Goal: Task Accomplishment & Management: Manage account settings

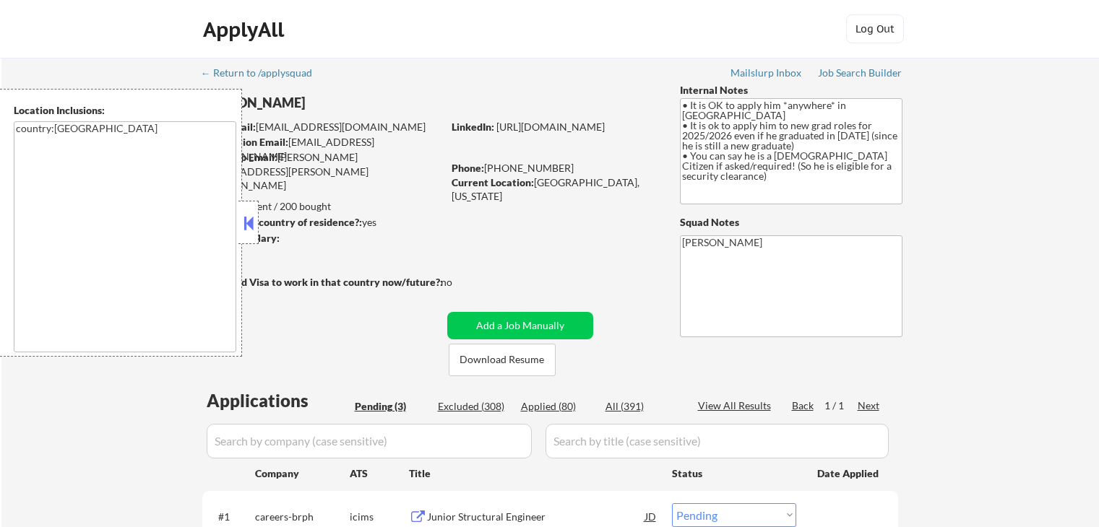
select select ""pending""
click at [248, 233] on button at bounding box center [249, 223] width 16 height 22
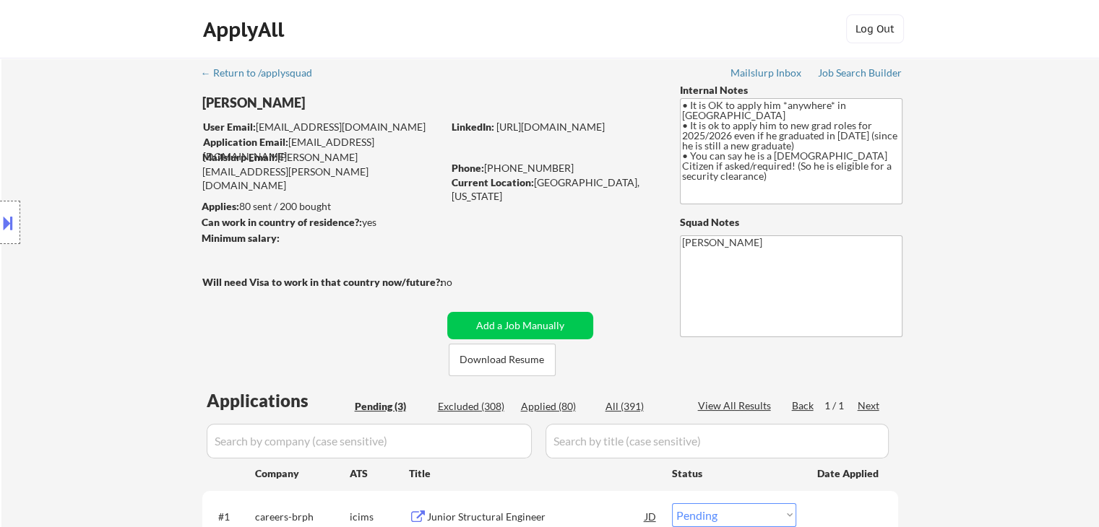
click at [51, 310] on div "Location Inclusions: country:[GEOGRAPHIC_DATA]" at bounding box center [129, 223] width 259 height 268
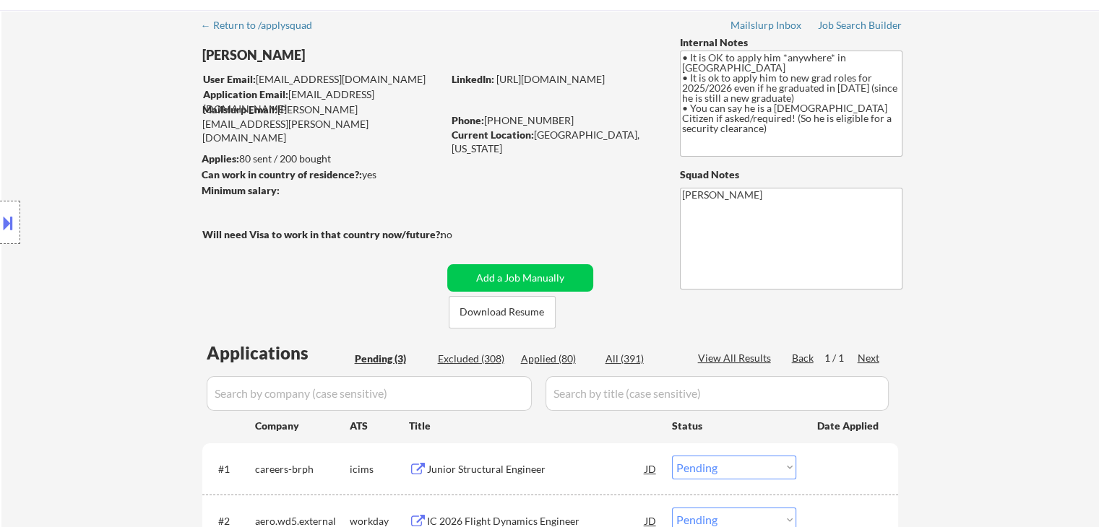
scroll to position [72, 0]
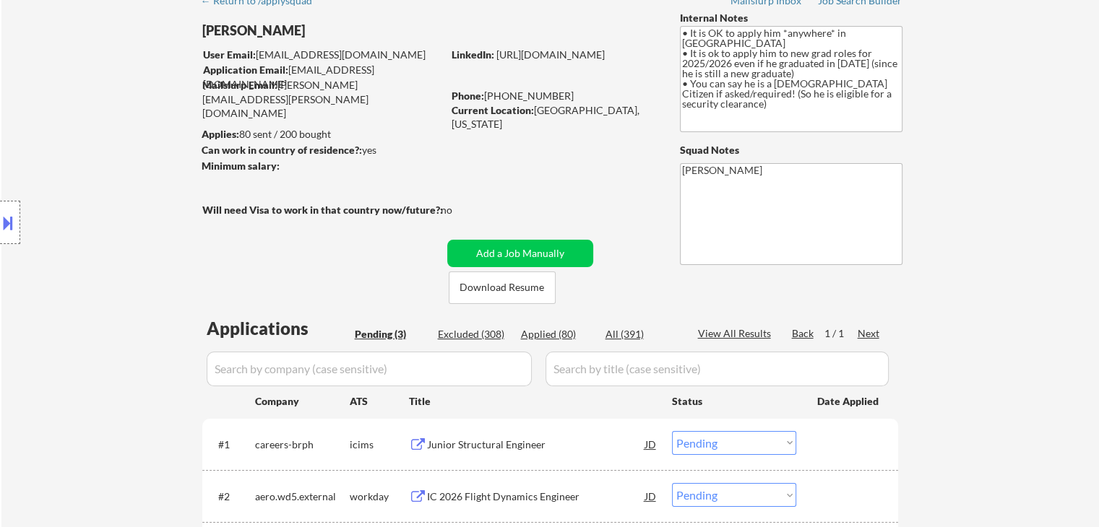
click at [51, 310] on div "Location Inclusions: country:[GEOGRAPHIC_DATA]" at bounding box center [129, 223] width 259 height 268
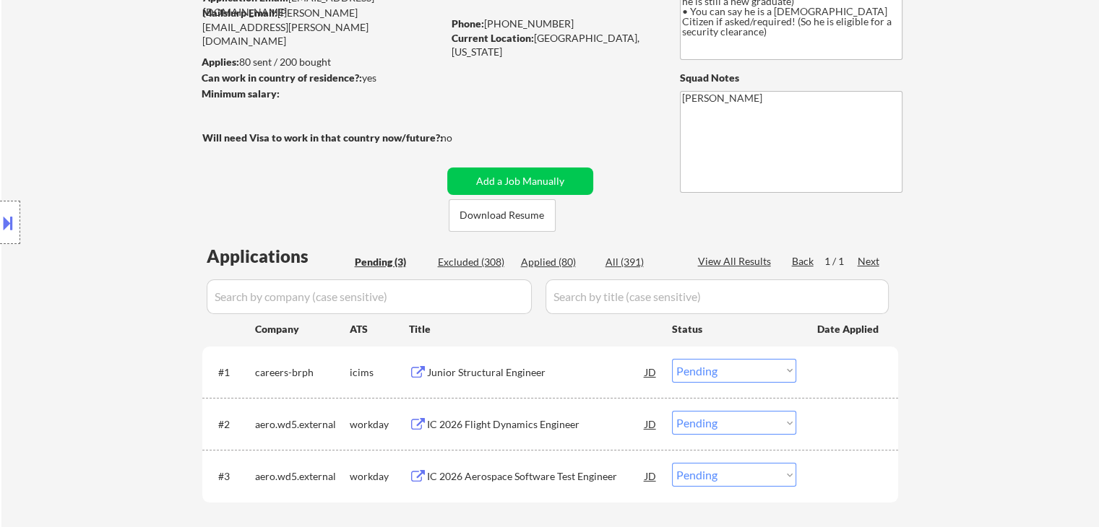
click at [51, 310] on div "Location Inclusions: country:[GEOGRAPHIC_DATA]" at bounding box center [129, 223] width 259 height 268
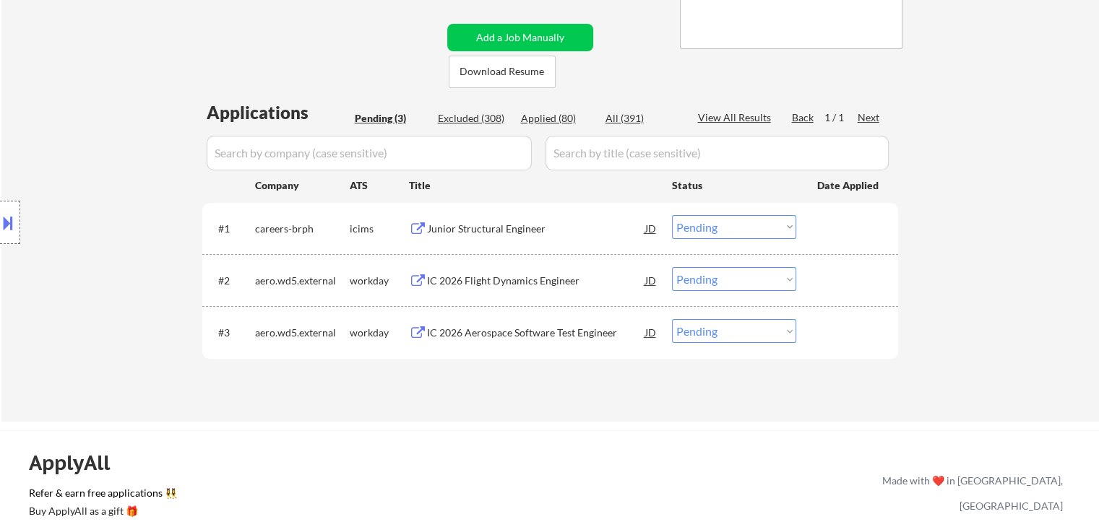
click at [51, 310] on div "Location Inclusions: country:[GEOGRAPHIC_DATA]" at bounding box center [129, 223] width 259 height 268
click at [60, 339] on div "Location Inclusions: country:[GEOGRAPHIC_DATA]" at bounding box center [129, 223] width 259 height 268
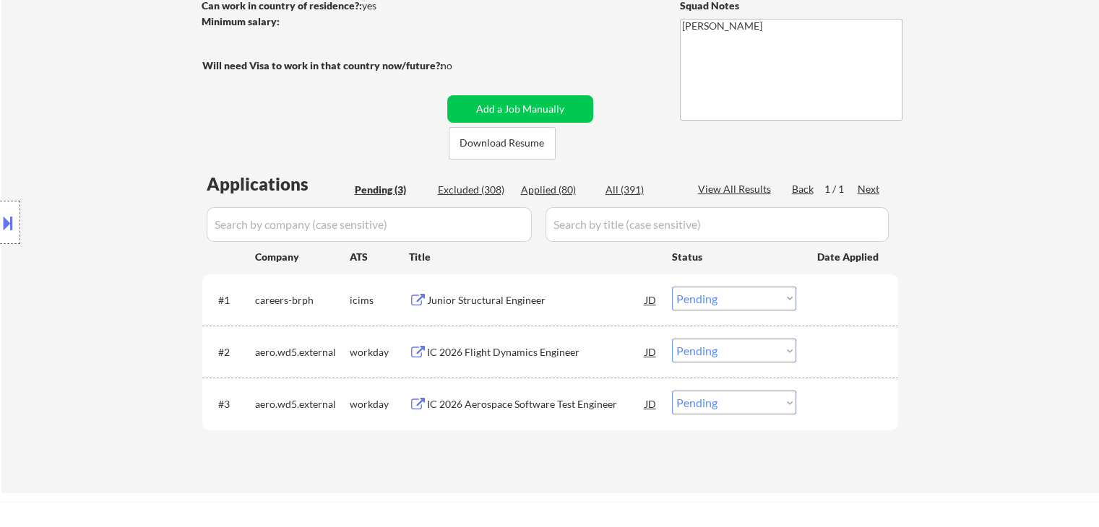
scroll to position [217, 0]
click at [486, 298] on div "Junior Structural Engineer" at bounding box center [536, 300] width 218 height 14
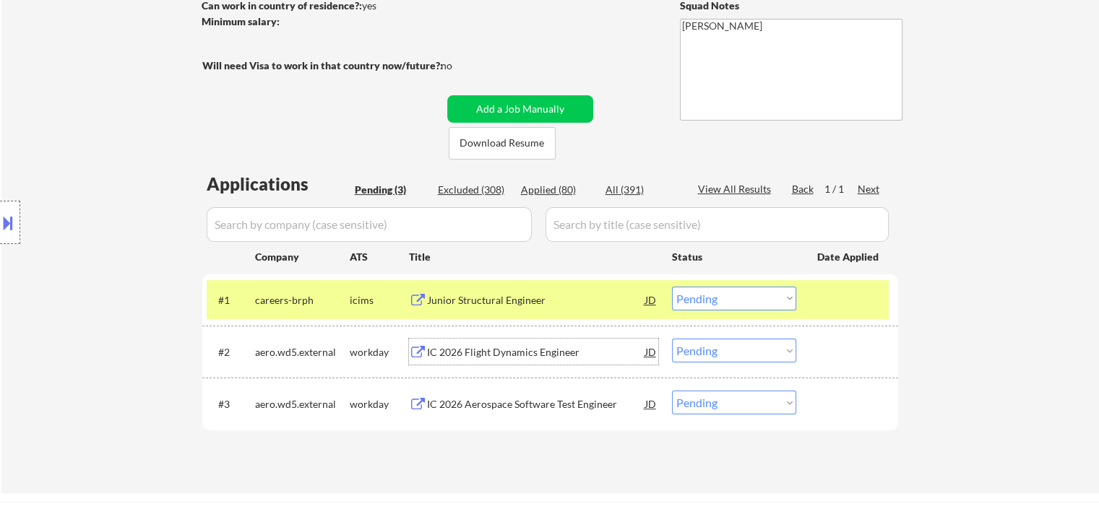
click at [490, 353] on div "IC 2026 Flight Dynamics Engineer" at bounding box center [536, 352] width 218 height 14
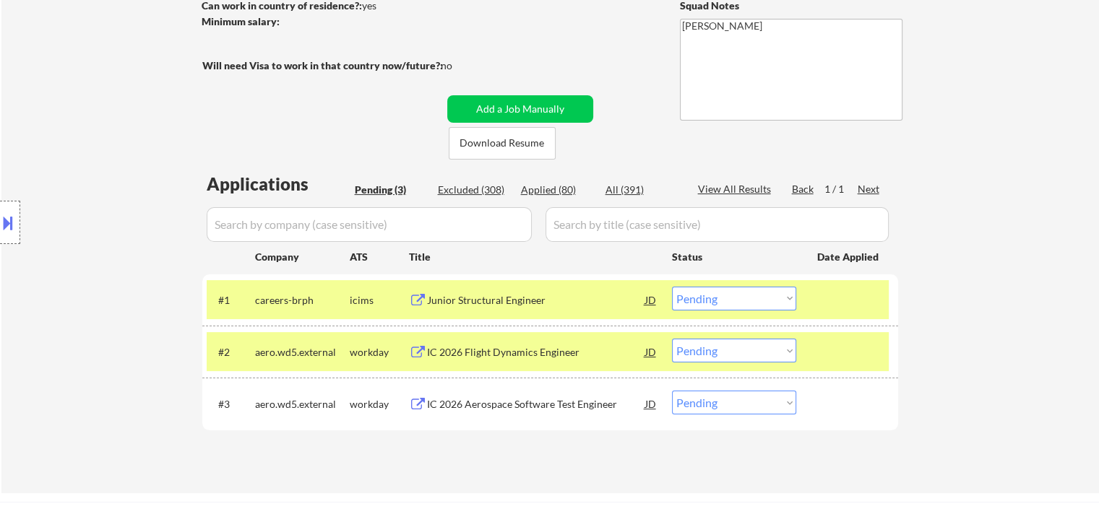
click at [490, 398] on div "IC 2026 Aerospace Software Test Engineer" at bounding box center [536, 404] width 218 height 14
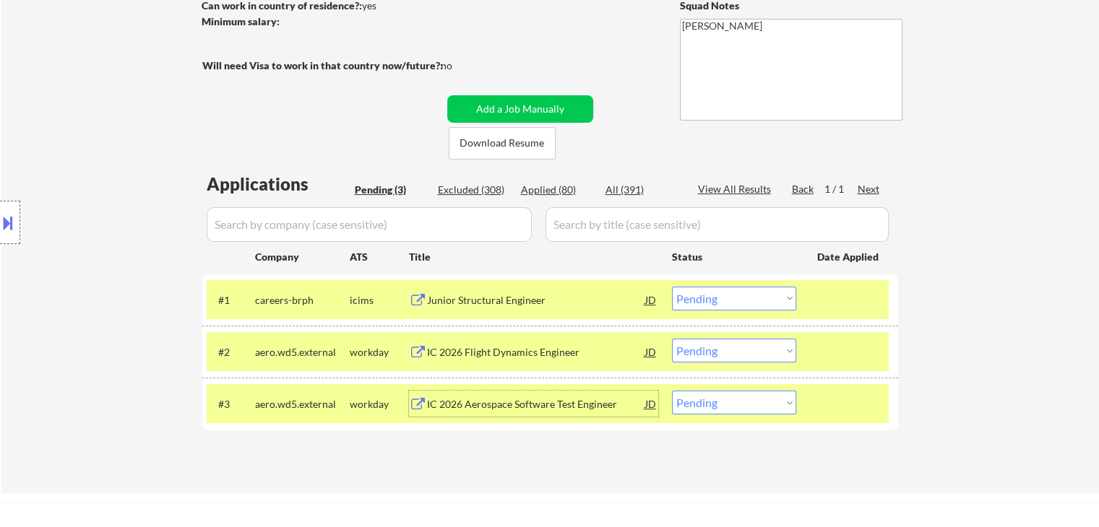
click at [771, 300] on select "Choose an option... Pending Applied Excluded (Questions) Excluded (Expired) Exc…" at bounding box center [734, 299] width 124 height 24
click at [672, 287] on select "Choose an option... Pending Applied Excluded (Questions) Excluded (Expired) Exc…" at bounding box center [734, 299] width 124 height 24
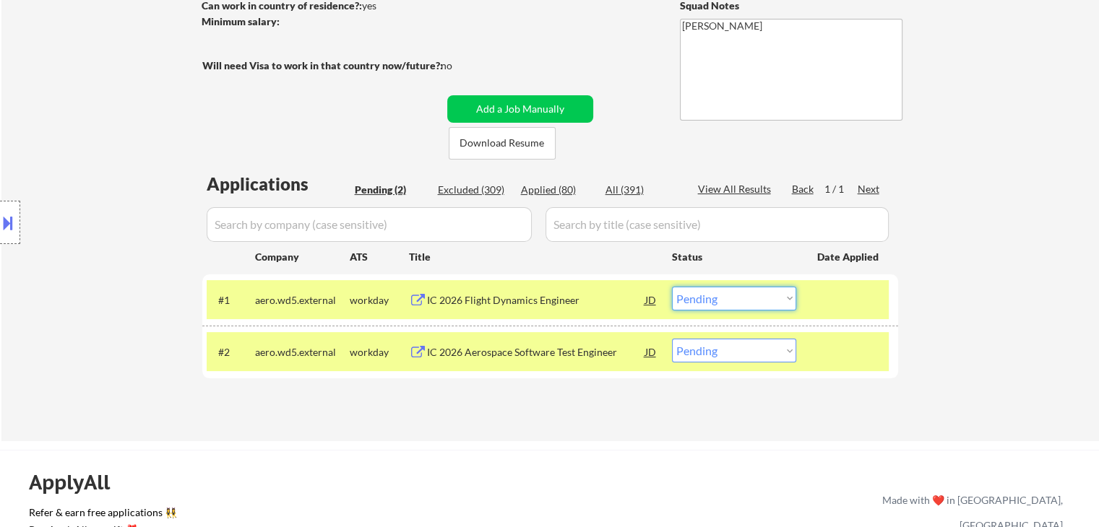
click at [774, 298] on select "Choose an option... Pending Applied Excluded (Questions) Excluded (Expired) Exc…" at bounding box center [734, 299] width 124 height 24
click at [672, 287] on select "Choose an option... Pending Applied Excluded (Questions) Excluded (Expired) Exc…" at bounding box center [734, 299] width 124 height 24
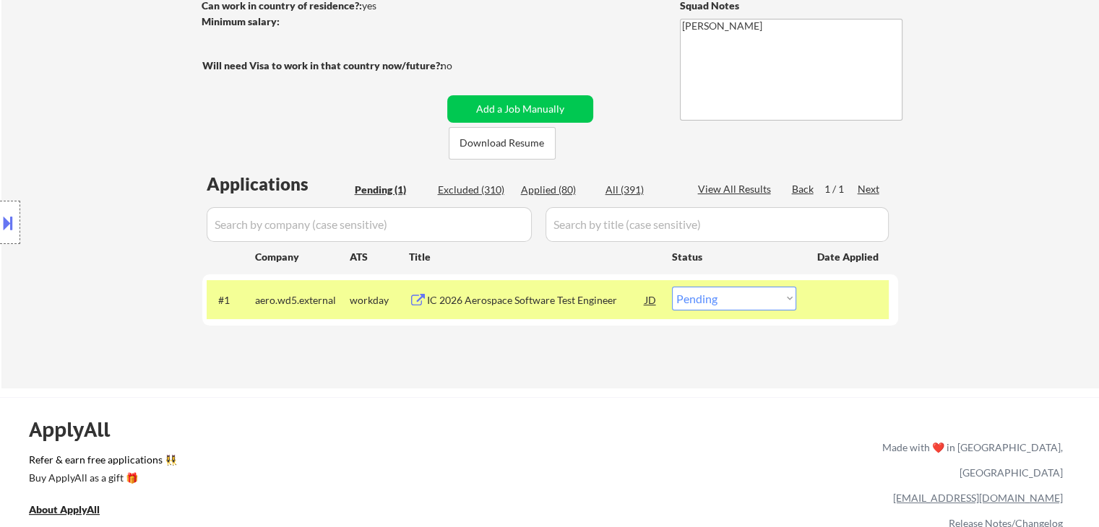
click at [715, 301] on select "Choose an option... Pending Applied Excluded (Questions) Excluded (Expired) Exc…" at bounding box center [734, 299] width 124 height 24
click at [672, 287] on select "Choose an option... Pending Applied Excluded (Questions) Excluded (Expired) Exc…" at bounding box center [734, 299] width 124 height 24
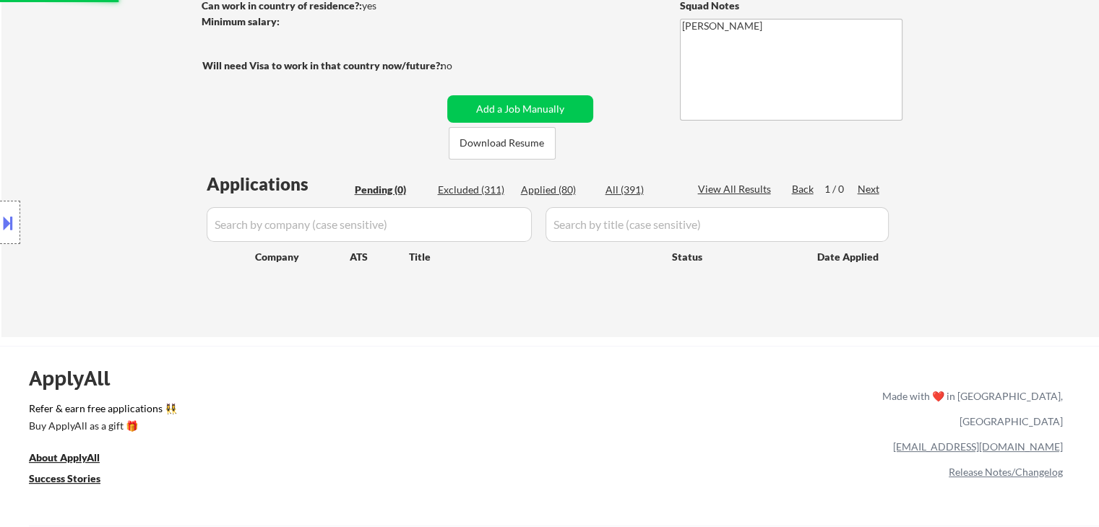
click at [66, 172] on div "Location Inclusions: country:[GEOGRAPHIC_DATA]" at bounding box center [129, 223] width 259 height 268
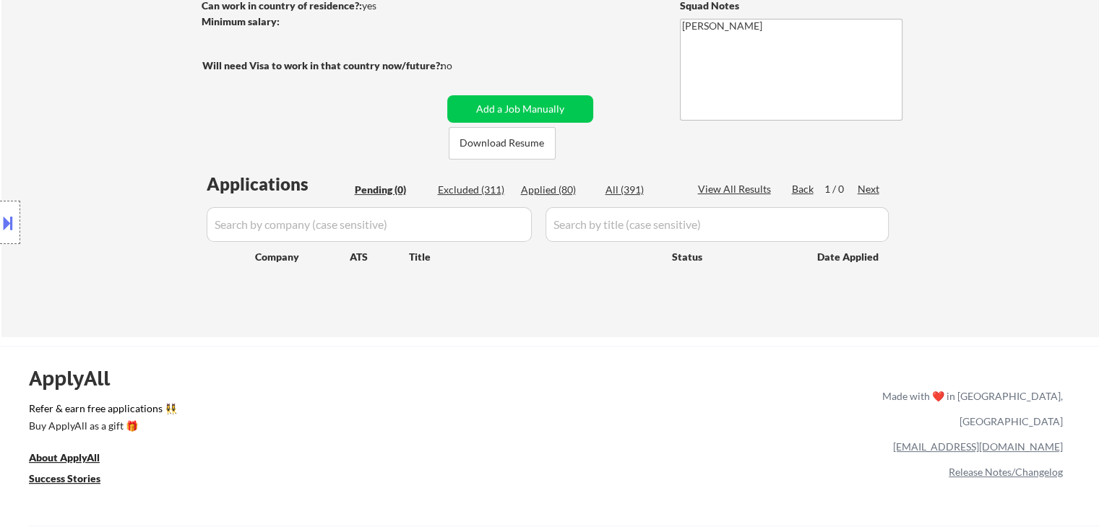
click at [66, 172] on div "Location Inclusions: country:[GEOGRAPHIC_DATA]" at bounding box center [129, 223] width 259 height 268
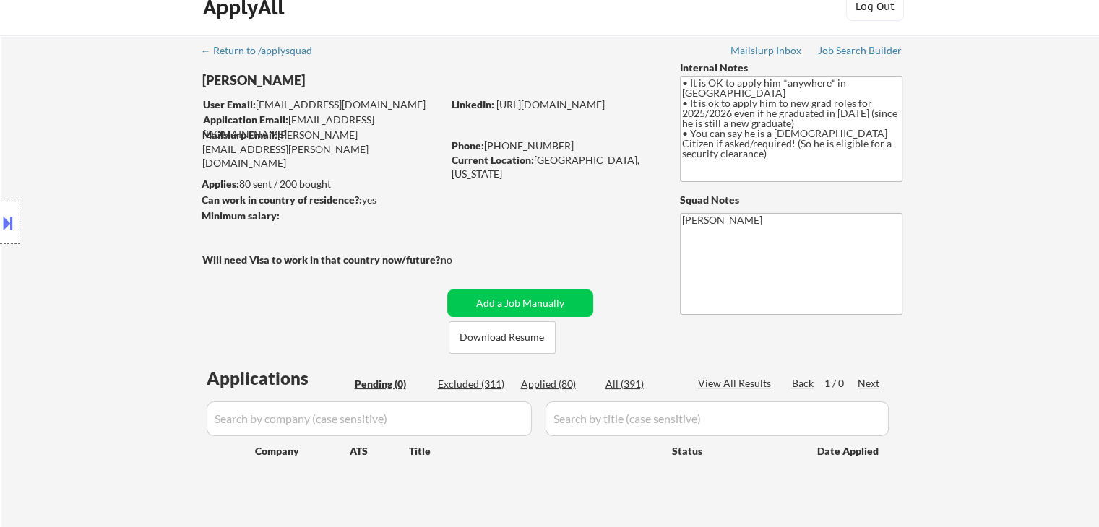
scroll to position [0, 0]
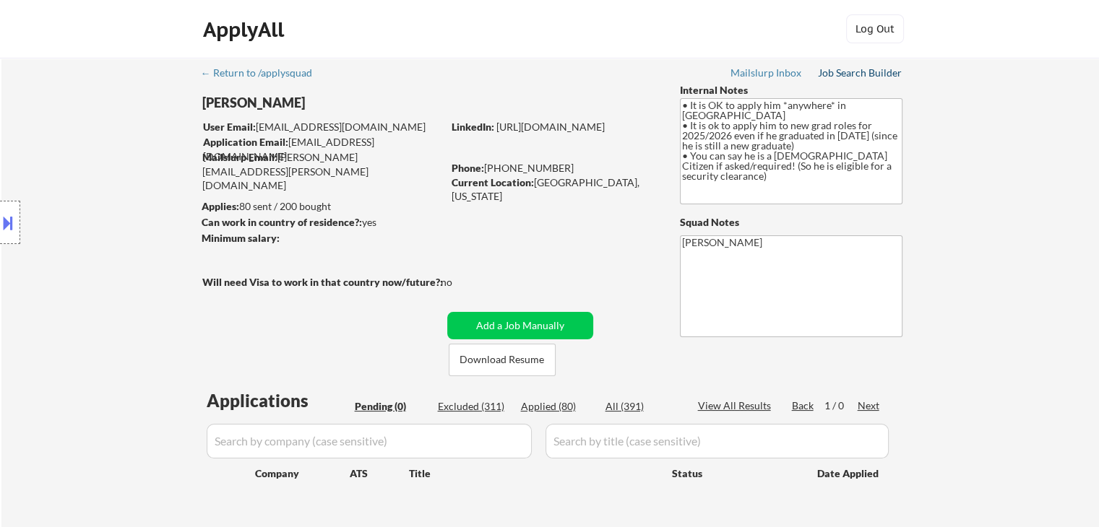
click at [846, 77] on div "Job Search Builder" at bounding box center [860, 73] width 85 height 10
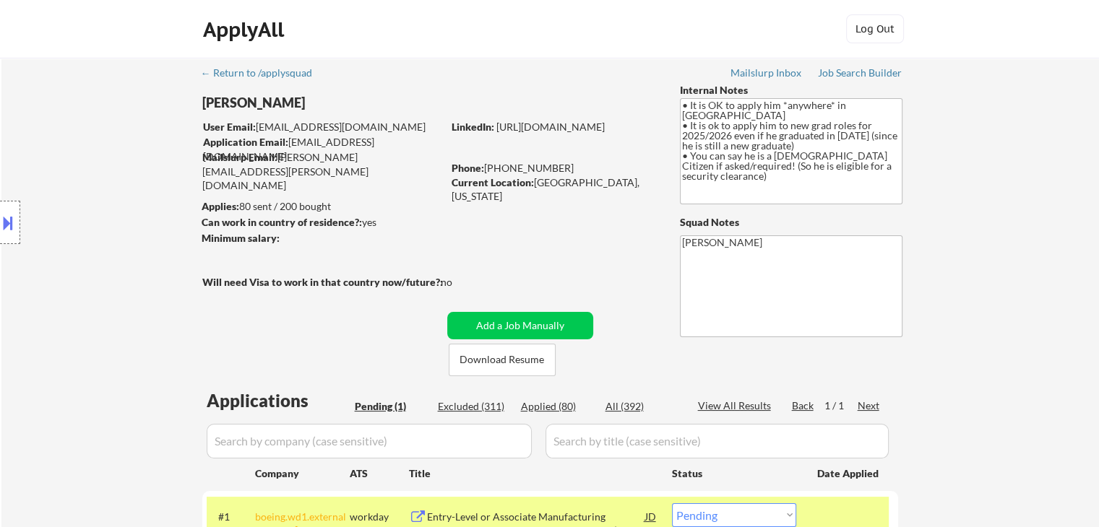
click at [306, 174] on div "← Return to /applysquad Mailslurp Inbox Job Search Builder [PERSON_NAME] User E…" at bounding box center [550, 344] width 721 height 573
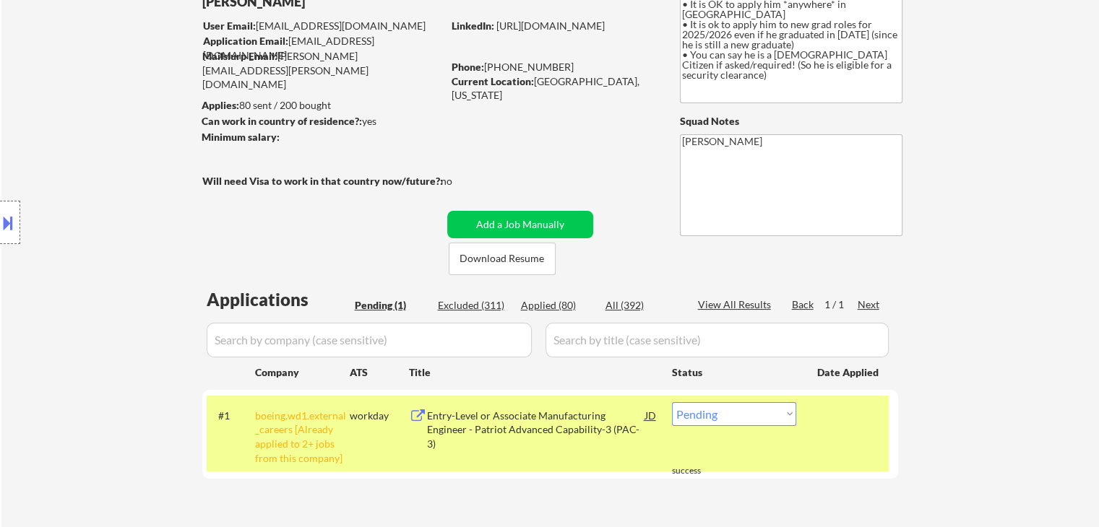
scroll to position [144, 0]
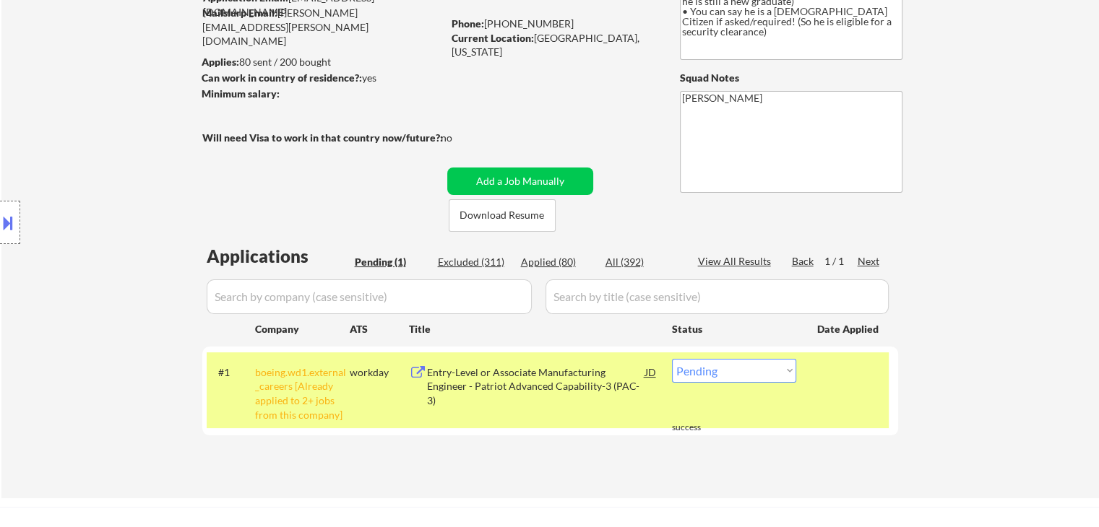
click at [212, 198] on div "Location Inclusions: country:[GEOGRAPHIC_DATA]" at bounding box center [129, 223] width 259 height 268
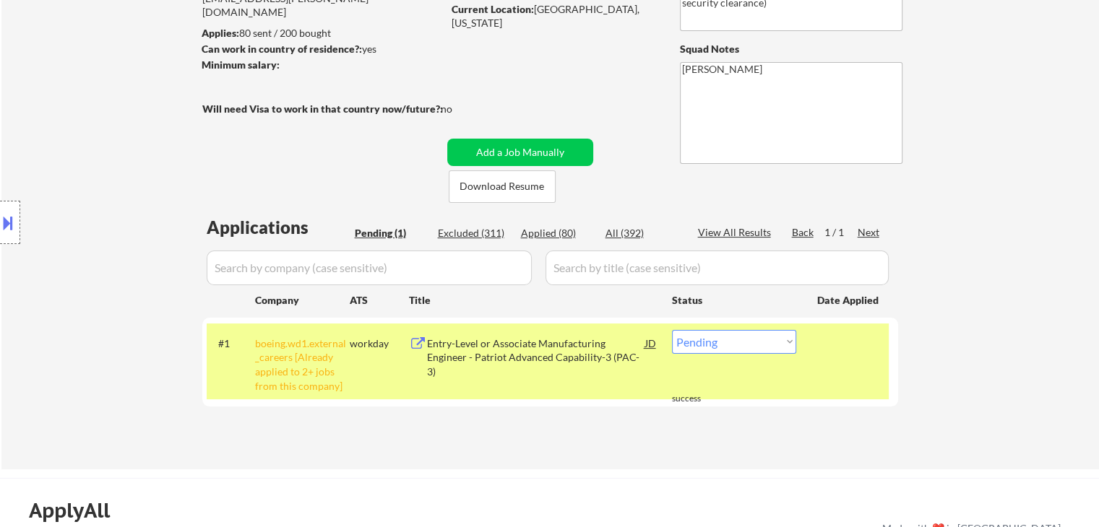
scroll to position [217, 0]
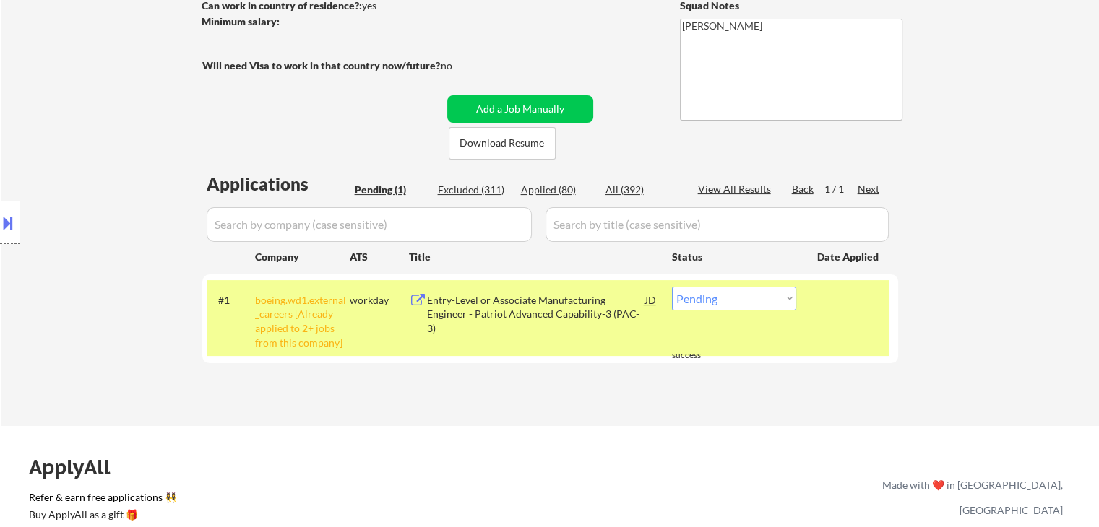
click at [718, 297] on select "Choose an option... Pending Applied Excluded (Questions) Excluded (Expired) Exc…" at bounding box center [734, 299] width 124 height 24
click at [672, 287] on select "Choose an option... Pending Applied Excluded (Questions) Excluded (Expired) Exc…" at bounding box center [734, 299] width 124 height 24
click at [1028, 206] on div "← Return to /applysquad Mailslurp Inbox Job Search Builder [PERSON_NAME] User E…" at bounding box center [549, 133] width 1097 height 585
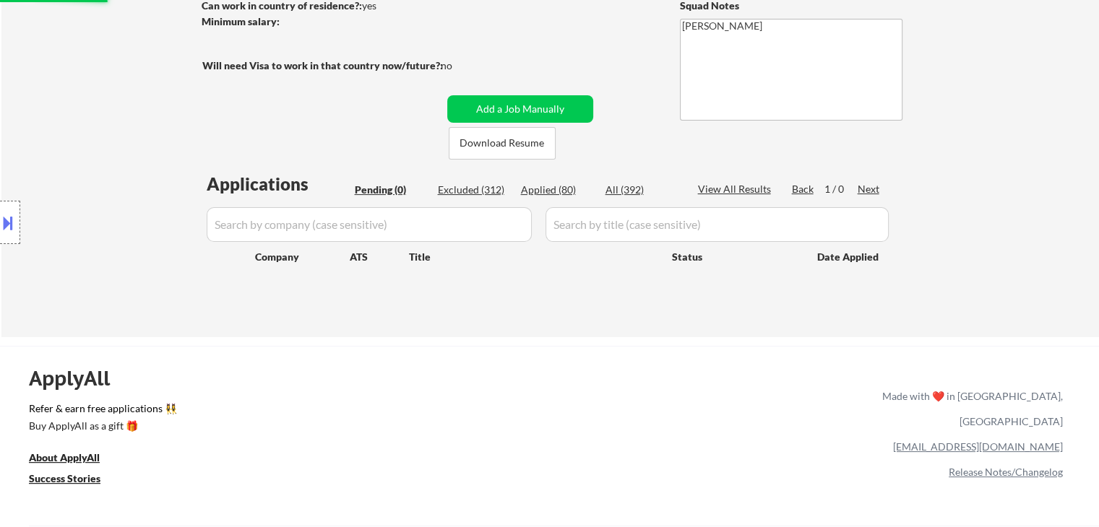
scroll to position [72, 0]
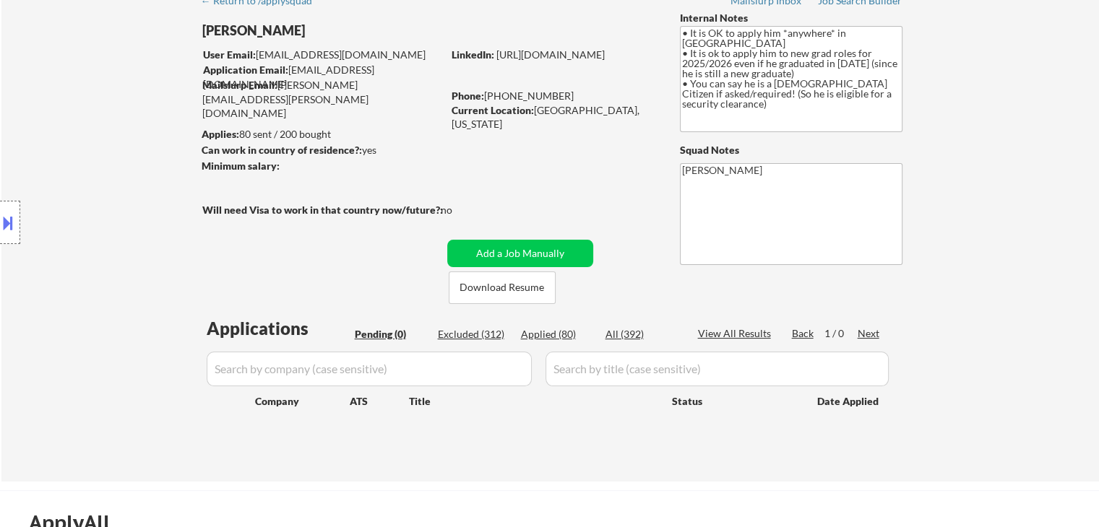
click at [144, 287] on div "Location Inclusions: country:[GEOGRAPHIC_DATA]" at bounding box center [129, 223] width 259 height 268
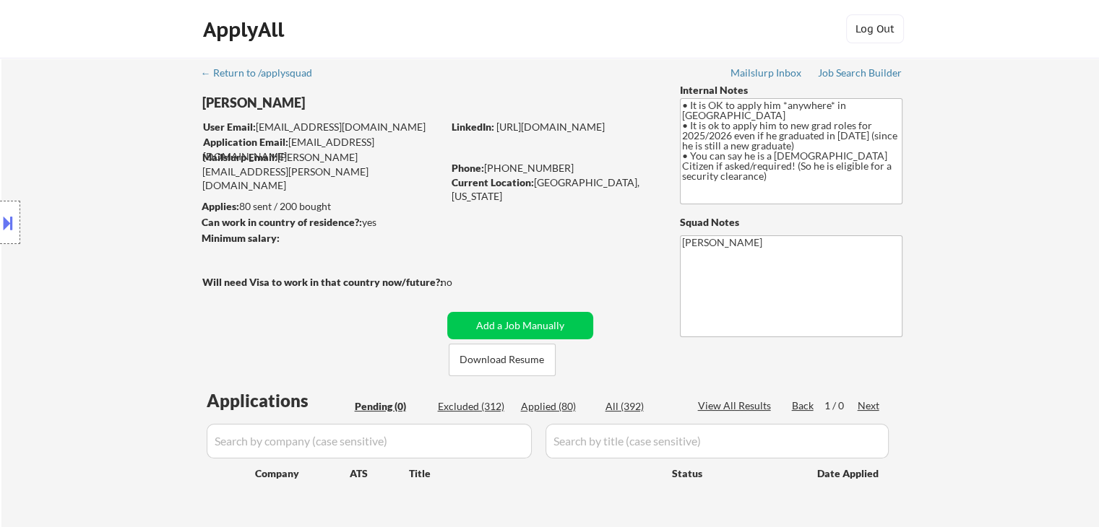
click at [144, 287] on div "Location Inclusions: country:[GEOGRAPHIC_DATA]" at bounding box center [129, 223] width 259 height 268
click at [144, 250] on div "Location Inclusions: country:[GEOGRAPHIC_DATA]" at bounding box center [129, 223] width 259 height 268
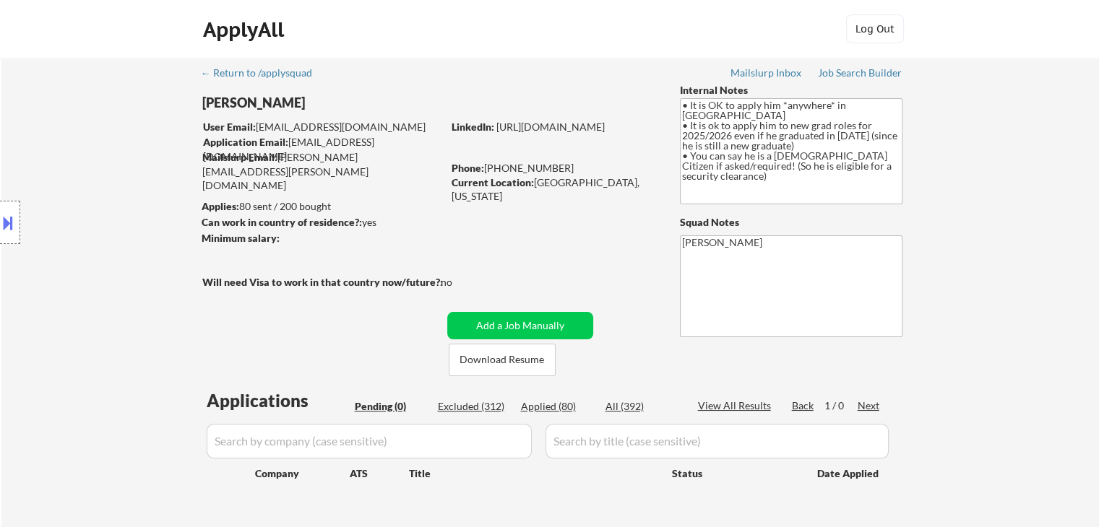
click at [144, 250] on div "Location Inclusions: country:[GEOGRAPHIC_DATA]" at bounding box center [129, 223] width 259 height 268
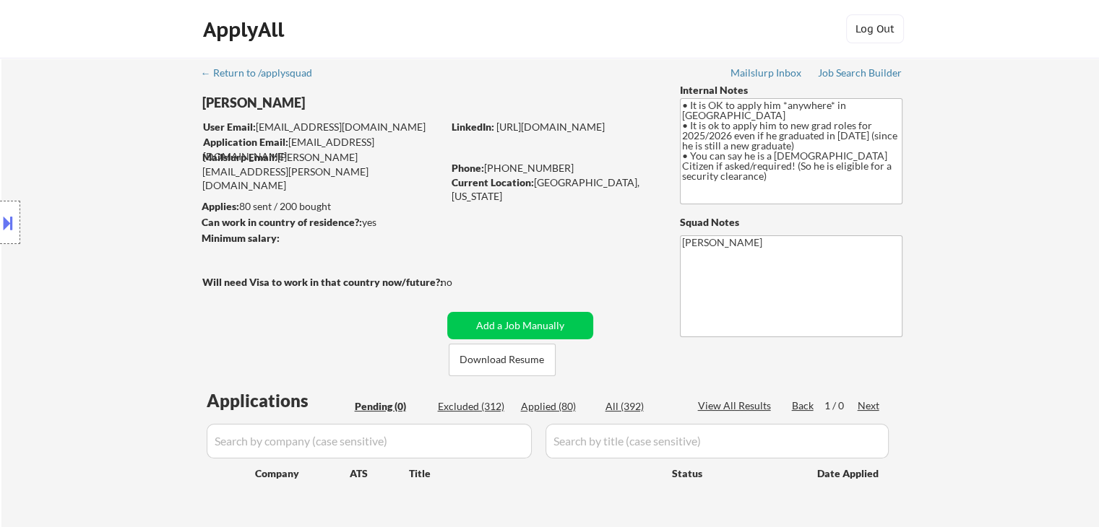
click at [144, 250] on div "Location Inclusions: country:[GEOGRAPHIC_DATA]" at bounding box center [129, 223] width 259 height 268
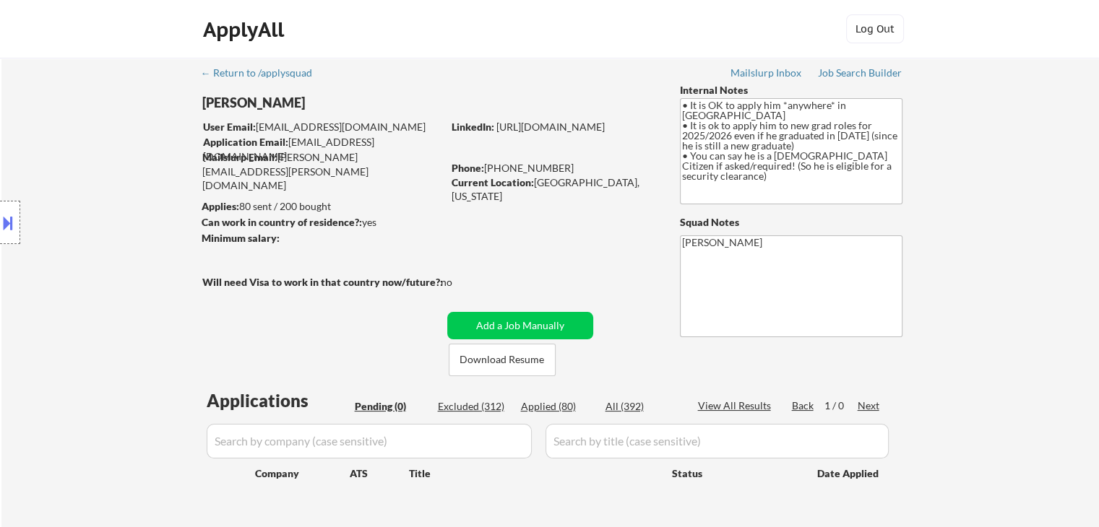
click at [144, 250] on div "Location Inclusions: country:[GEOGRAPHIC_DATA]" at bounding box center [129, 223] width 259 height 268
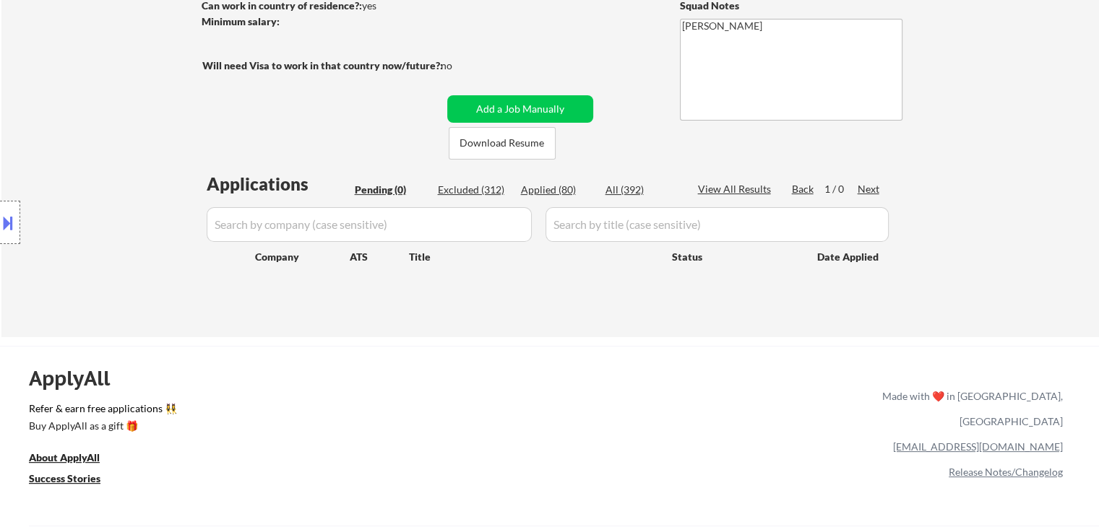
click at [144, 250] on div "Location Inclusions: country:[GEOGRAPHIC_DATA]" at bounding box center [129, 223] width 259 height 268
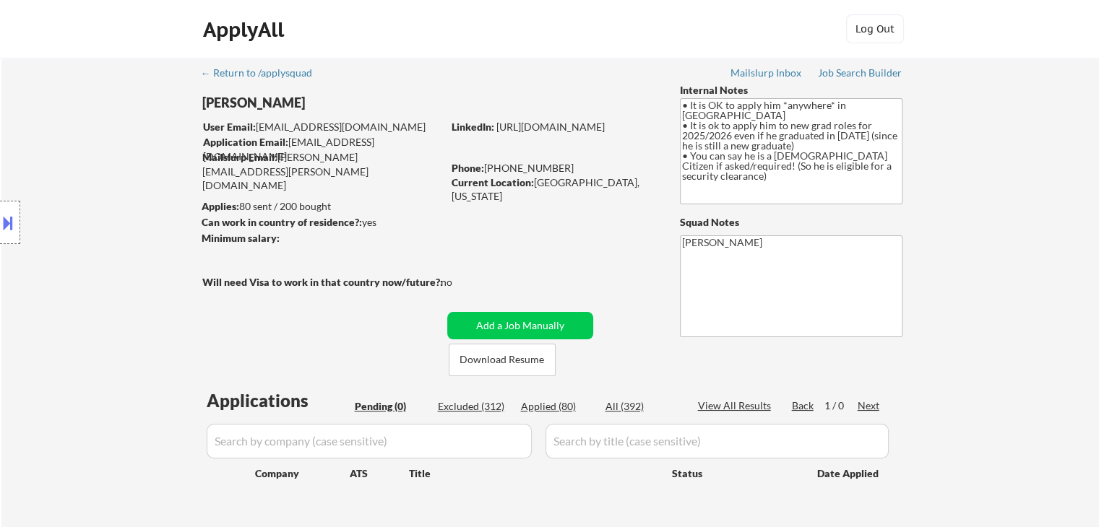
click at [144, 250] on div "Location Inclusions: country:[GEOGRAPHIC_DATA]" at bounding box center [129, 223] width 259 height 268
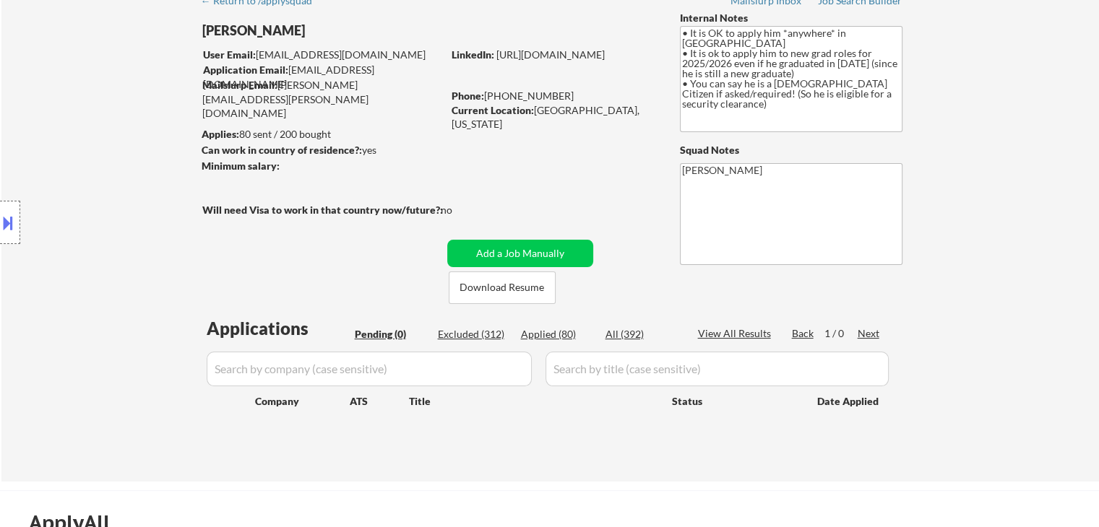
click at [144, 250] on div "Location Inclusions: country:[GEOGRAPHIC_DATA]" at bounding box center [129, 223] width 259 height 268
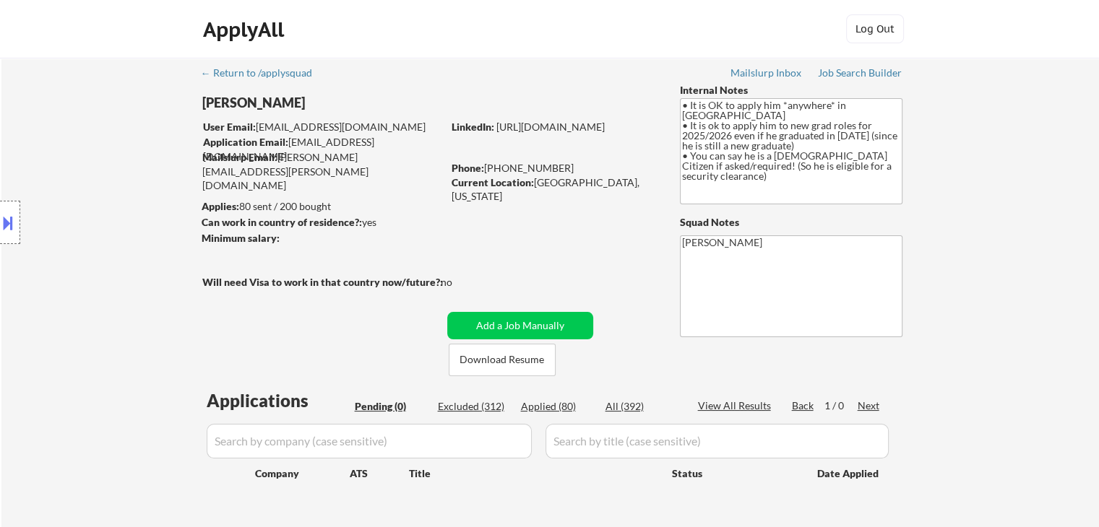
click at [144, 250] on div "Location Inclusions: country:[GEOGRAPHIC_DATA]" at bounding box center [129, 223] width 259 height 268
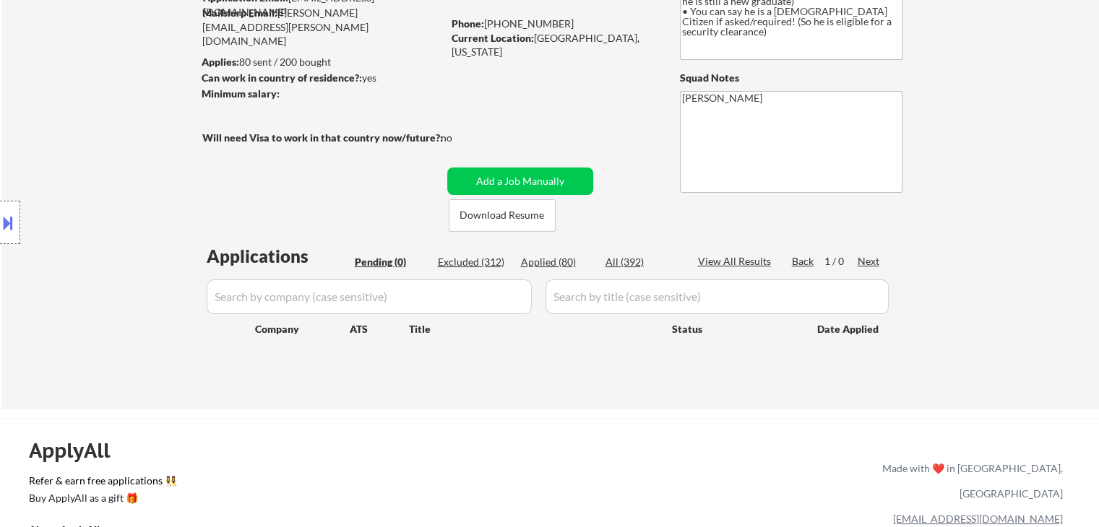
click at [144, 250] on div "Location Inclusions: country:[GEOGRAPHIC_DATA]" at bounding box center [129, 223] width 259 height 268
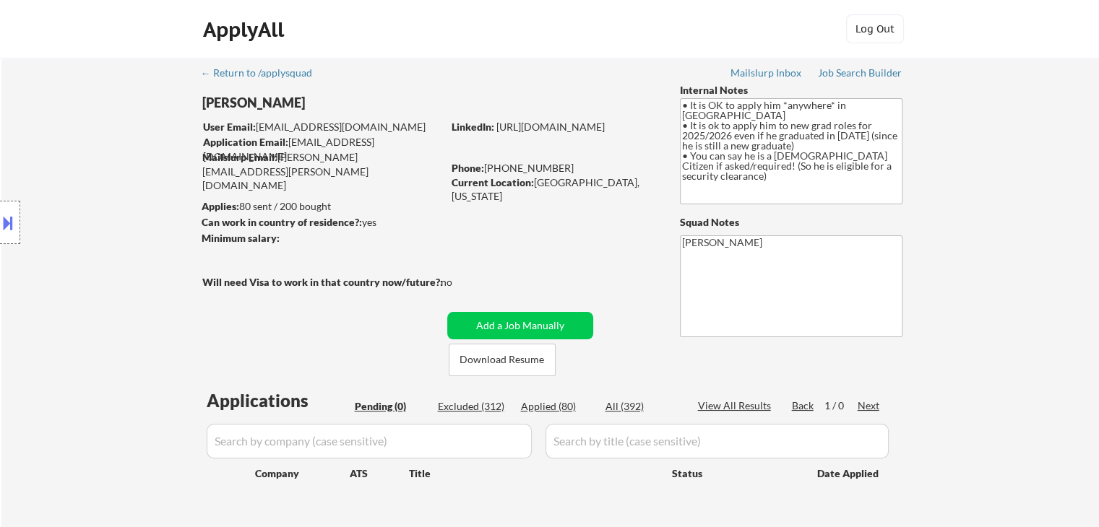
click at [144, 250] on div "Location Inclusions: country:[GEOGRAPHIC_DATA]" at bounding box center [129, 223] width 259 height 268
click at [116, 188] on div "Location Inclusions: country:[GEOGRAPHIC_DATA]" at bounding box center [129, 223] width 259 height 268
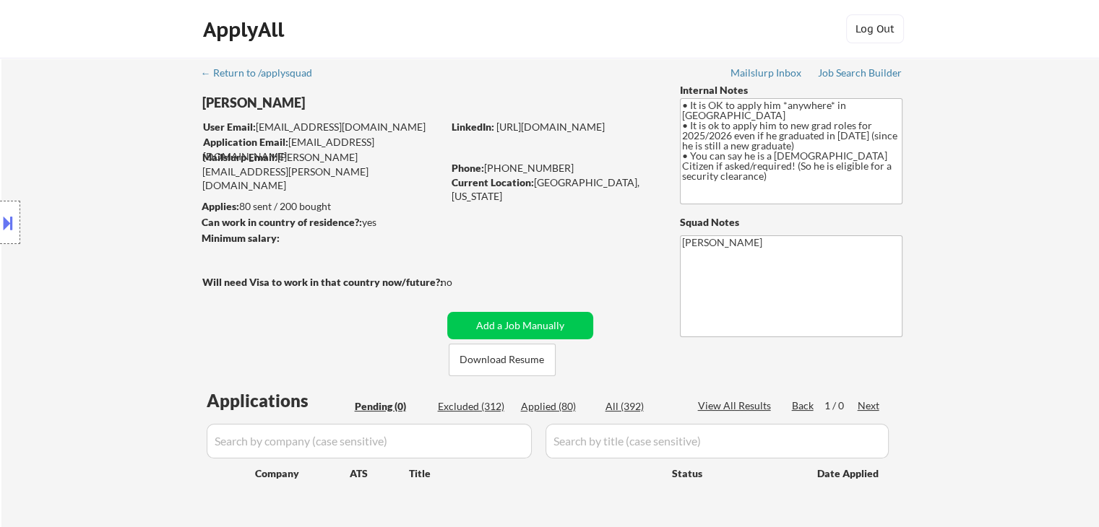
click at [100, 190] on div "Location Inclusions: country:[GEOGRAPHIC_DATA]" at bounding box center [129, 223] width 259 height 268
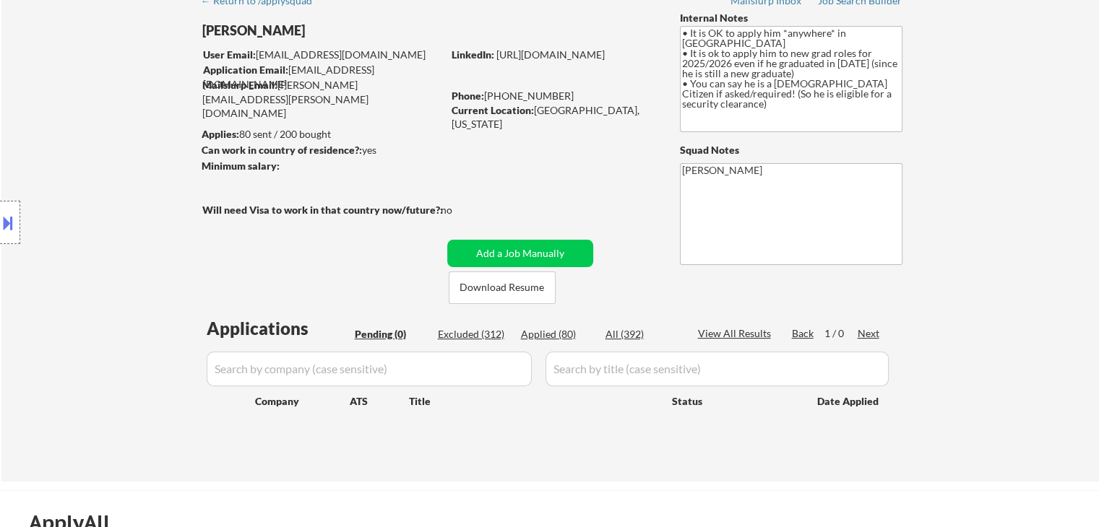
click at [475, 334] on div "Excluded (312)" at bounding box center [474, 334] width 72 height 14
select select ""excluded""
select select ""excluded__other_""
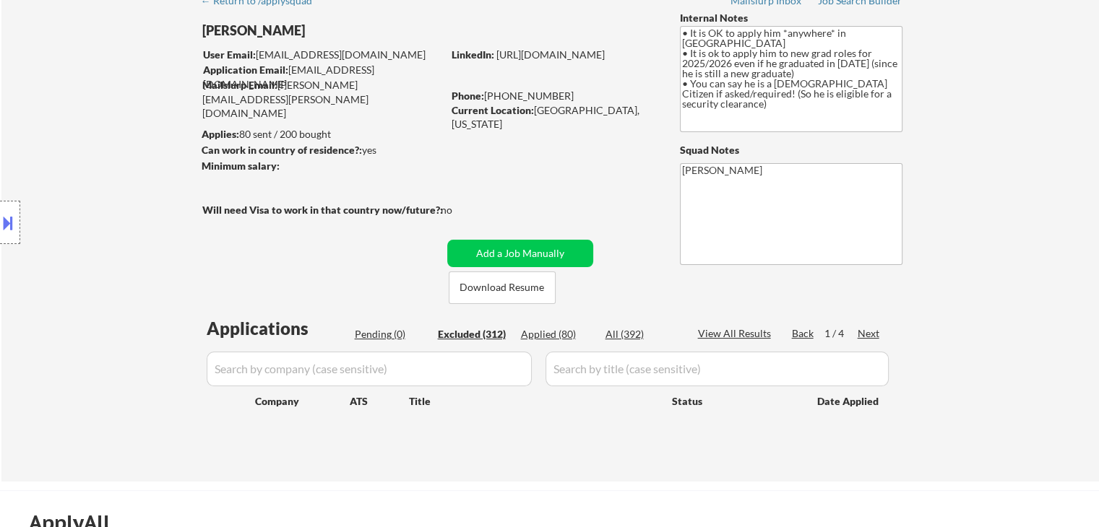
select select ""excluded__other_""
select select ""excluded__expired_""
select select ""excluded__other_""
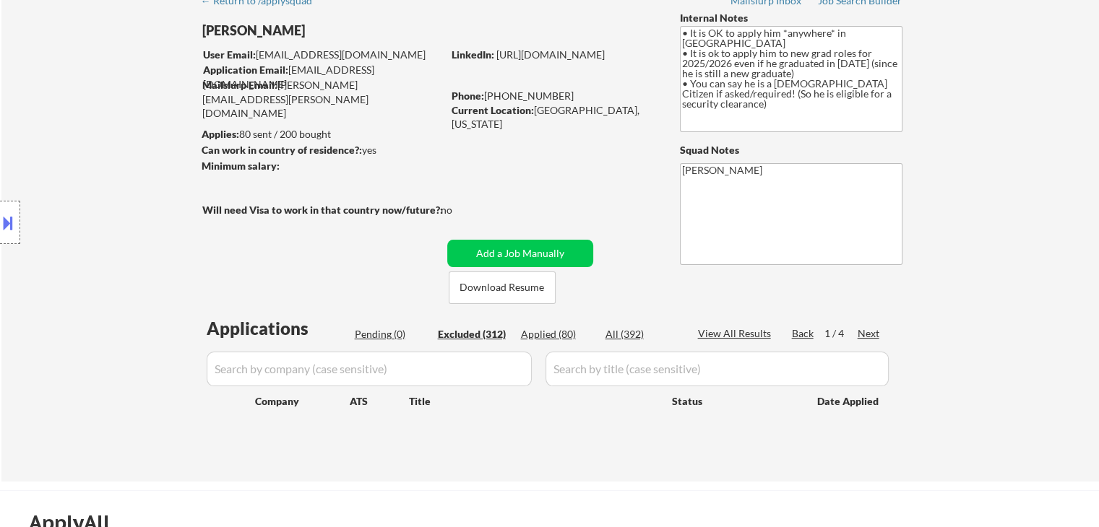
select select ""excluded__other_""
select select ""excluded""
select select ""excluded__bad_match_""
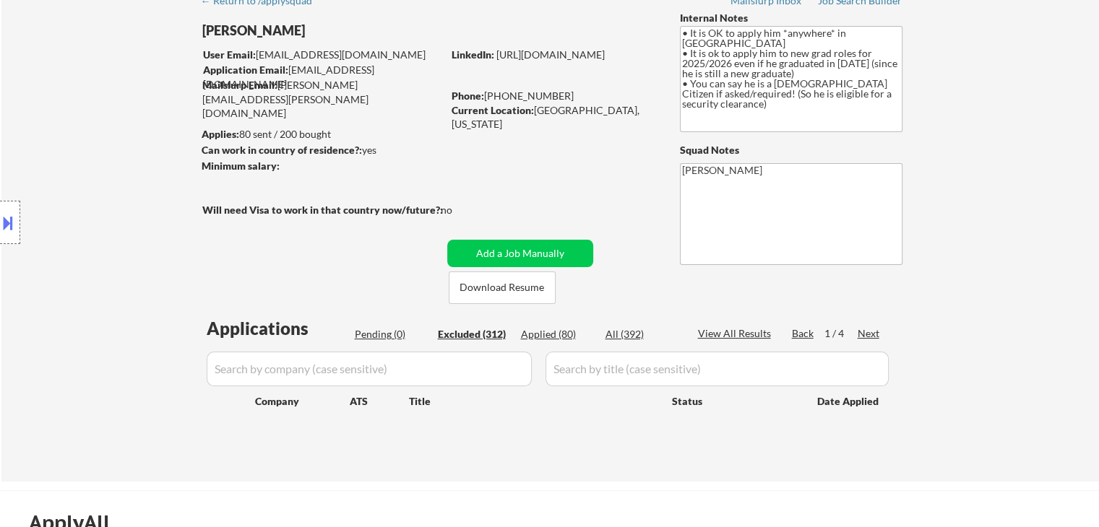
select select ""excluded__other_""
select select ""excluded""
select select ""excluded__bad_match_""
select select ""excluded__other_""
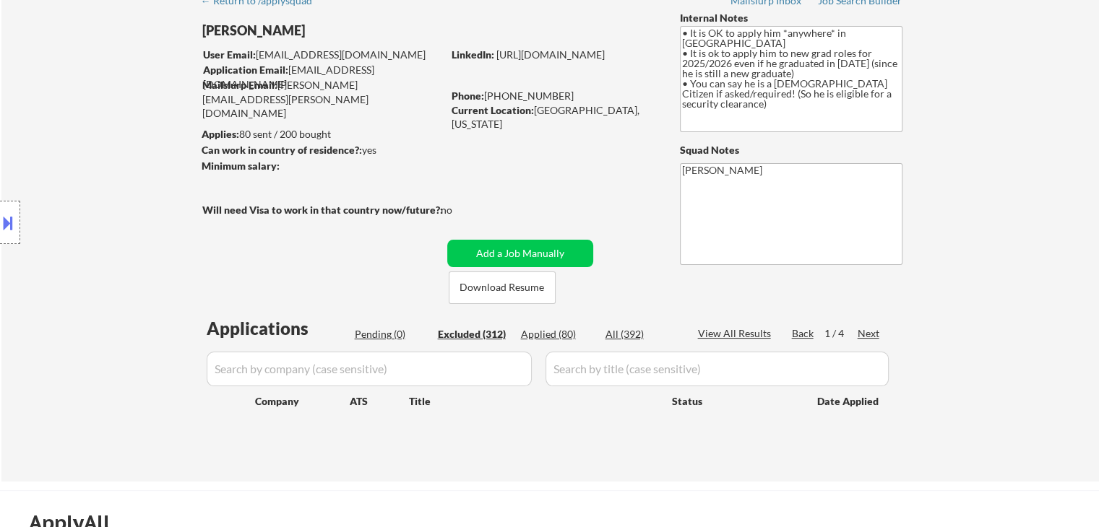
select select ""excluded__expired_""
select select ""excluded__other_""
select select ""excluded""
select select ""excluded__other_""
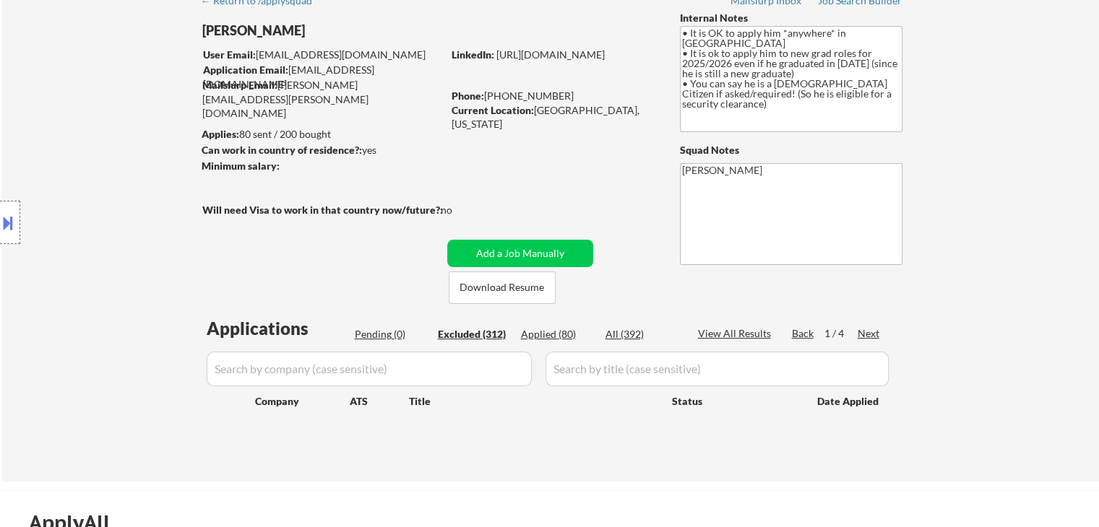
select select ""excluded__location_""
select select ""excluded""
select select ""excluded__bad_match_""
select select ""excluded__other_""
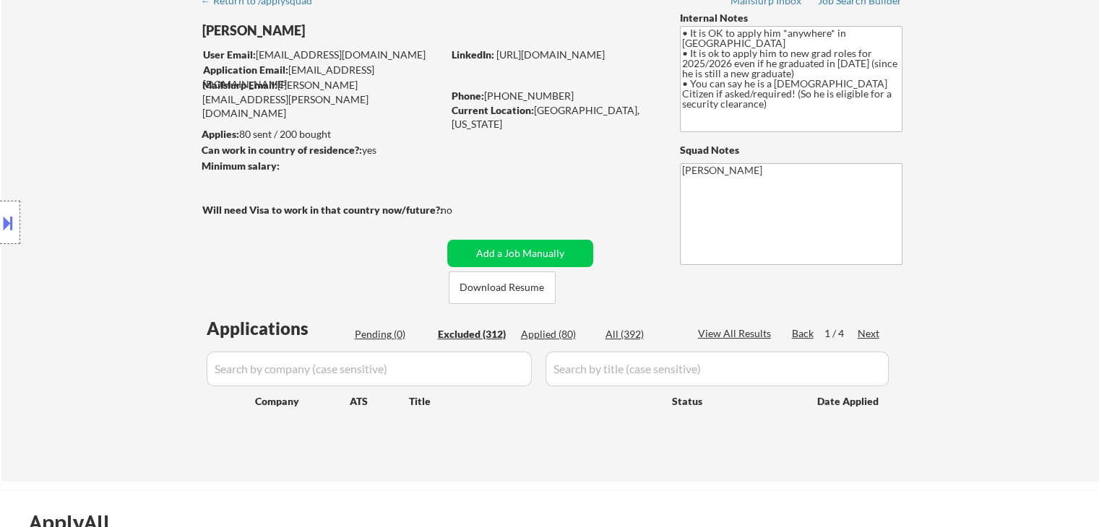
select select ""excluded__other_""
select select ""excluded__bad_match_""
select select ""excluded__other_""
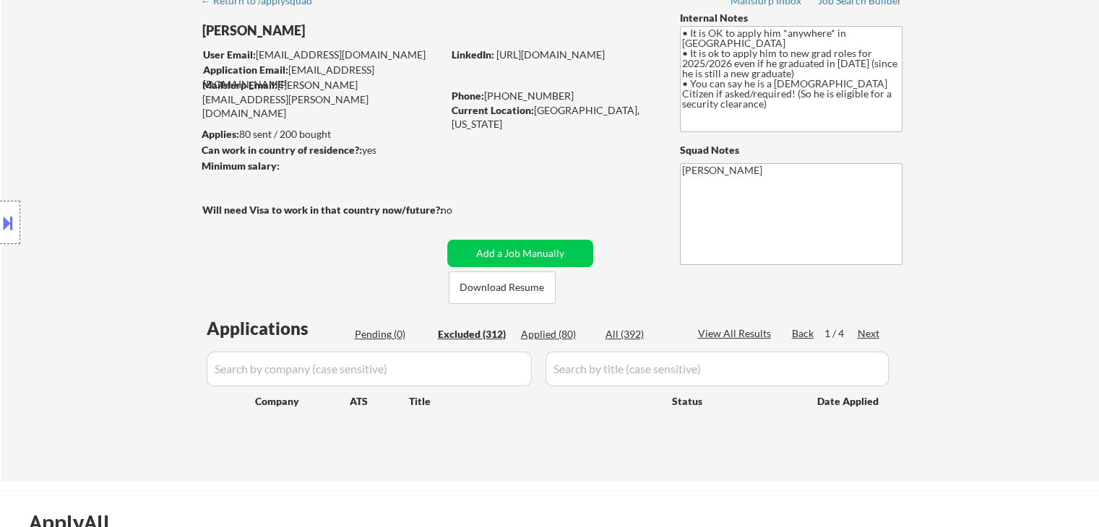
select select ""excluded__other_""
select select ""excluded""
select select ""excluded__other_""
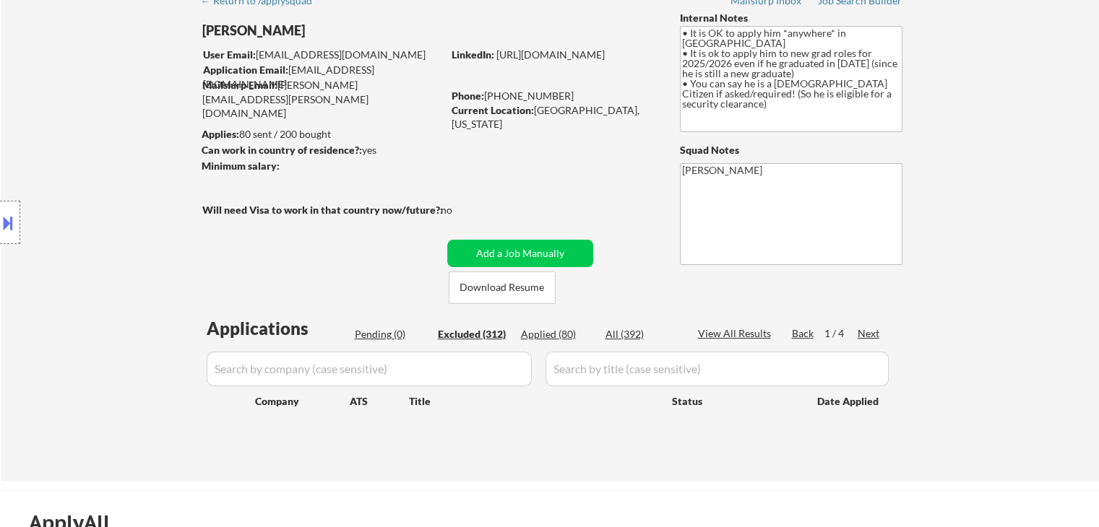
select select ""excluded__other_""
select select ""excluded""
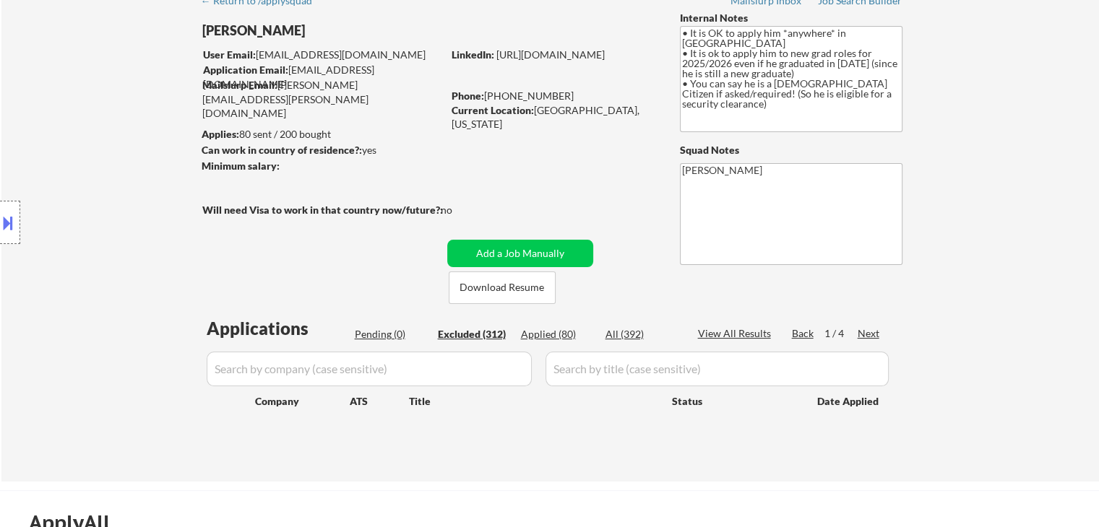
select select ""excluded""
select select ""excluded__expired_""
select select ""excluded__bad_match_""
select select ""excluded""
select select ""excluded__location_""
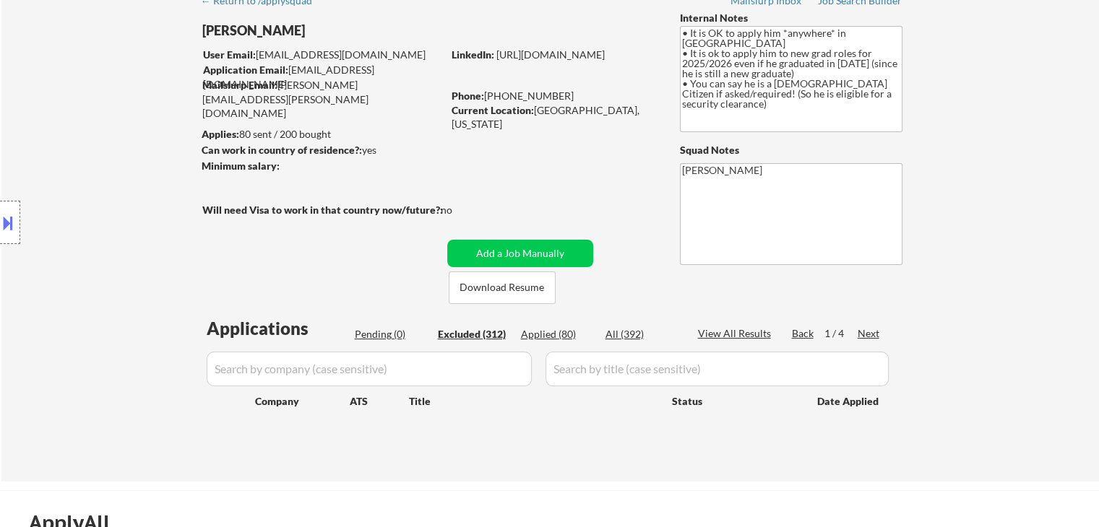
select select ""excluded__expired_""
select select ""excluded__other_""
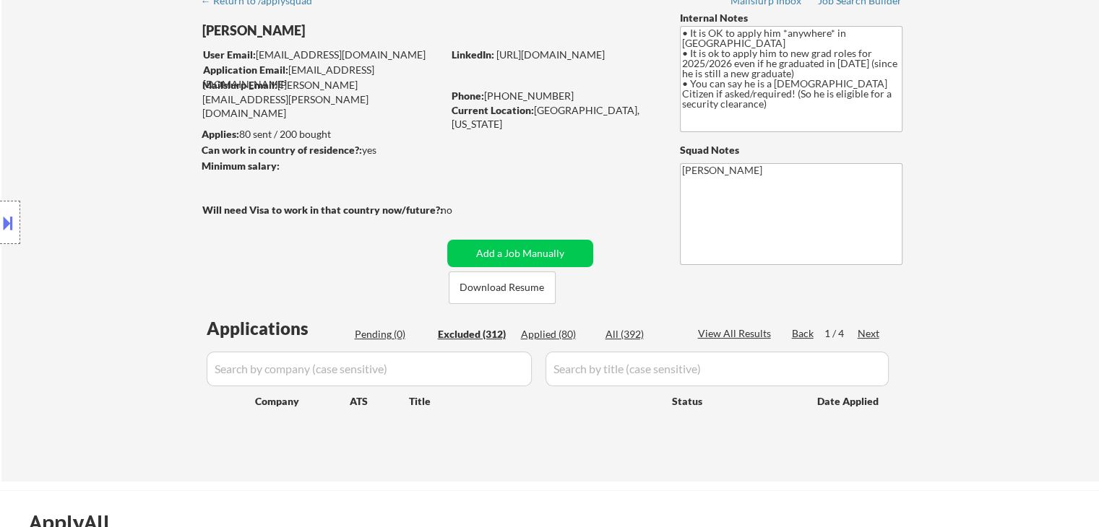
select select ""excluded__expired_""
select select ""excluded__other_""
select select ""excluded""
select select ""excluded__other_""
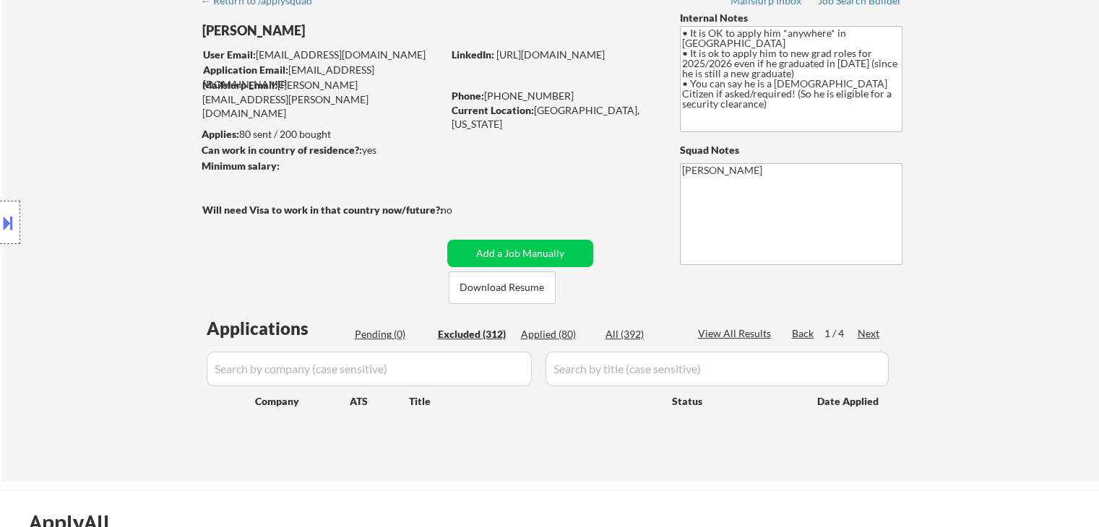
select select ""excluded""
select select ""excluded__other_""
select select ""excluded__expired_""
select select ""excluded__other_""
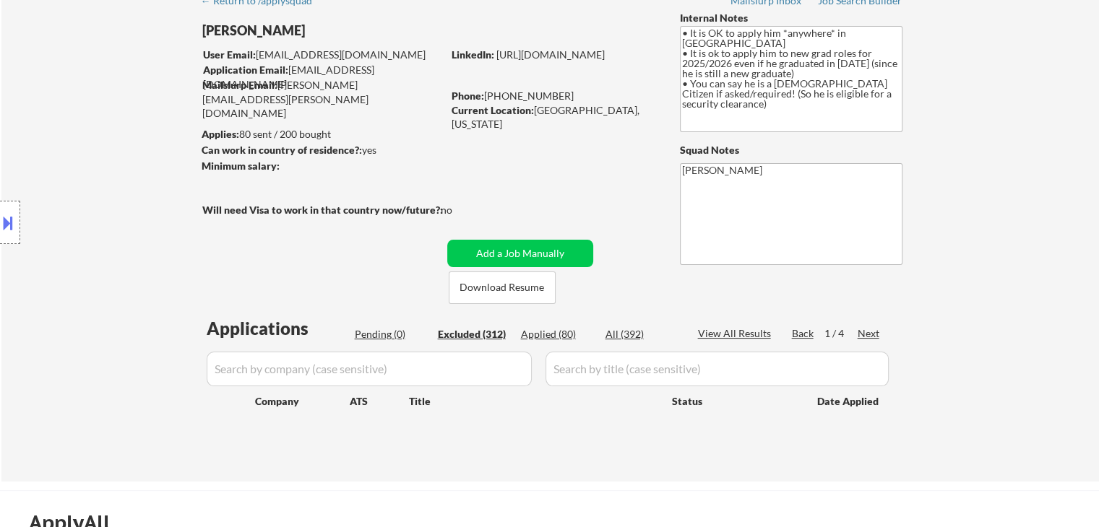
select select ""excluded__location_""
select select ""excluded__expired_""
select select ""excluded""
select select ""excluded__other_""
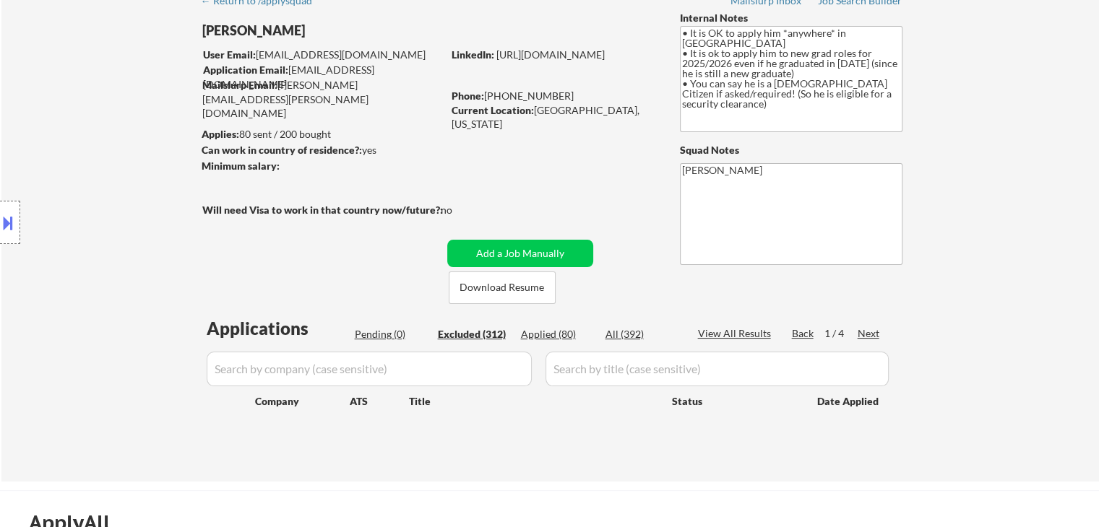
select select ""excluded""
select select ""excluded__other_""
select select ""excluded__bad_match_""
select select ""excluded__other_""
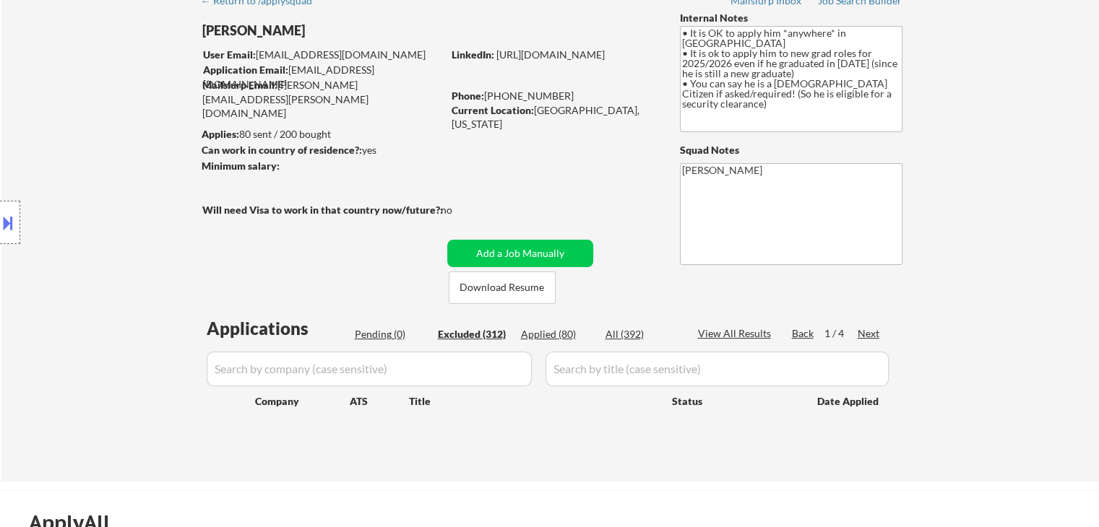
select select ""excluded__other_""
select select ""excluded""
select select ""excluded__other_""
select select ""excluded__bad_match_""
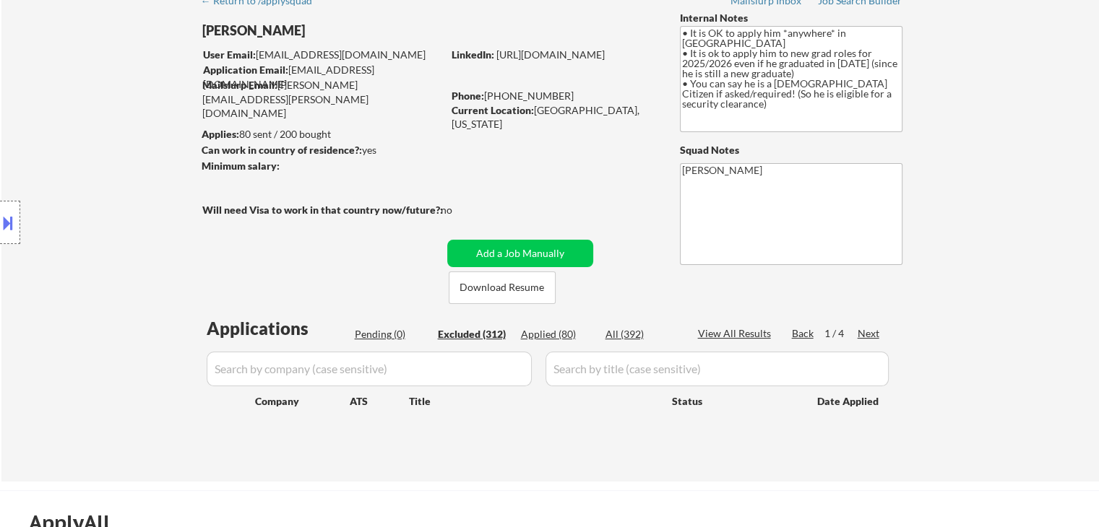
select select ""excluded__other_""
select select ""excluded""
select select ""excluded__other_""
select select ""excluded__location_""
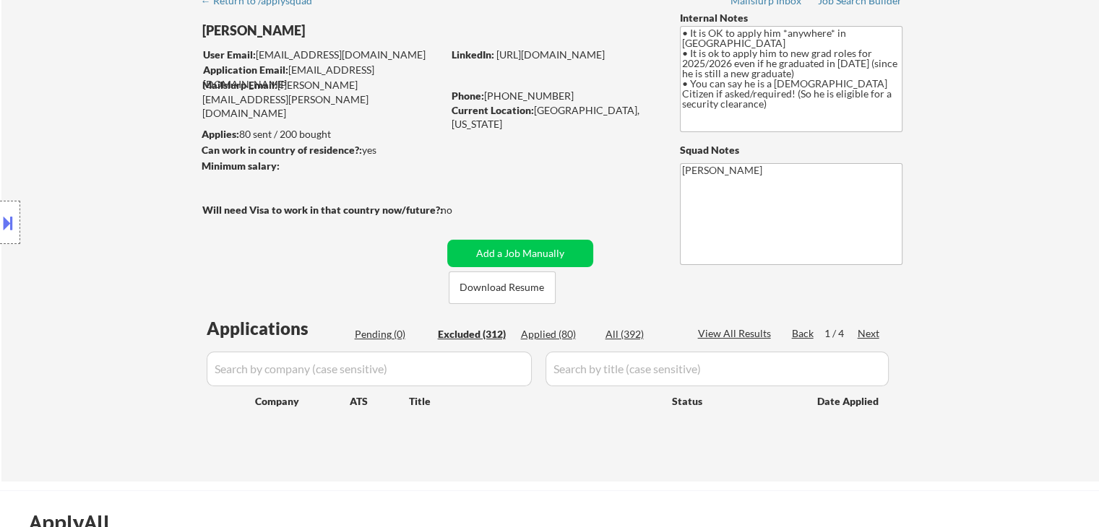
select select ""excluded__location_""
select select ""excluded""
select select ""excluded__other_""
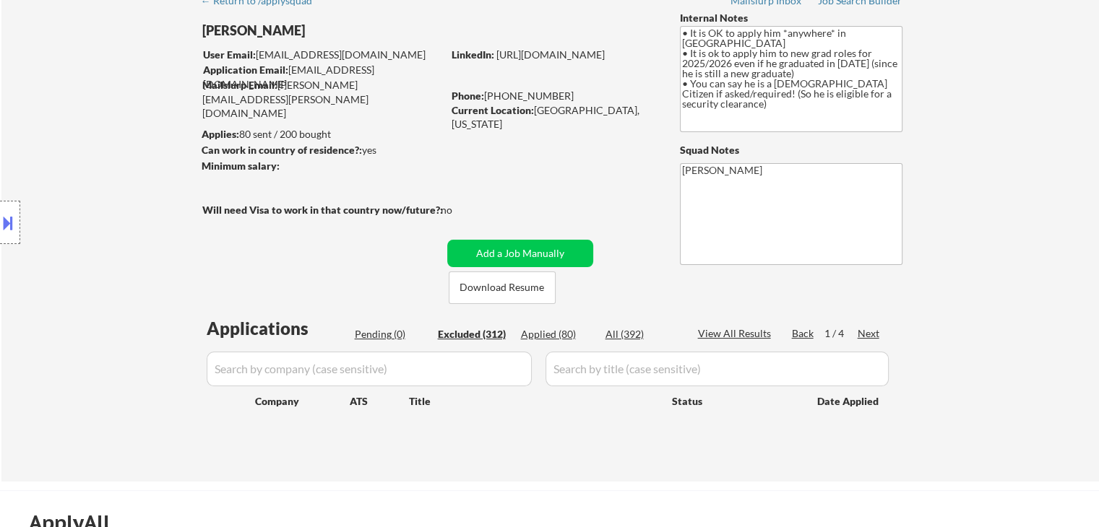
select select ""excluded""
select select ""excluded__other_""
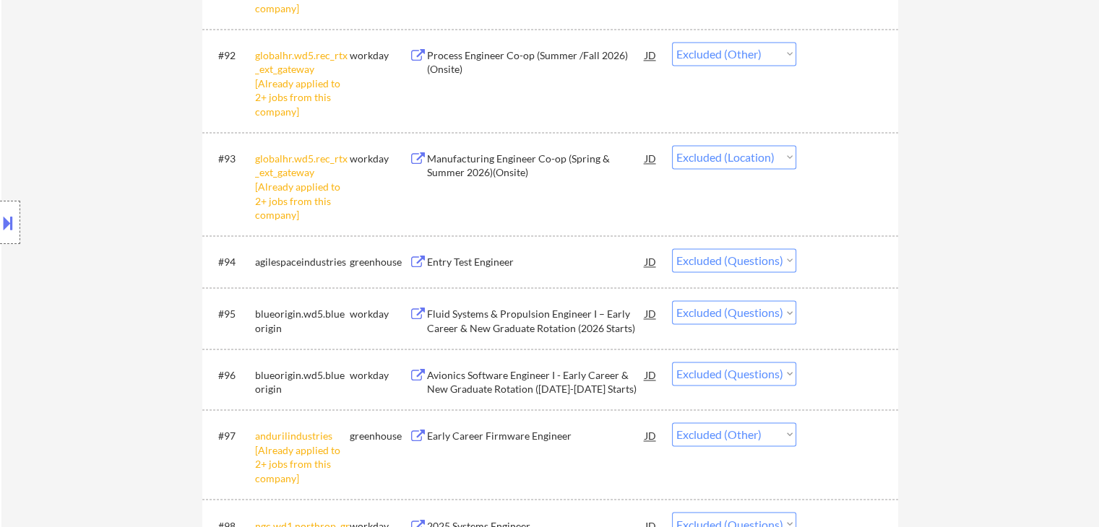
scroll to position [7581, 0]
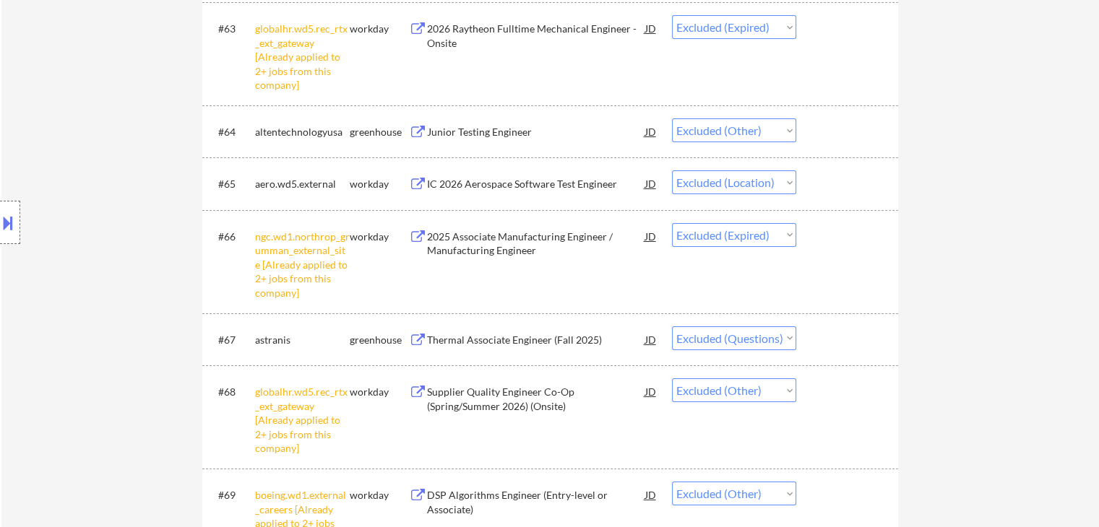
scroll to position [5272, 0]
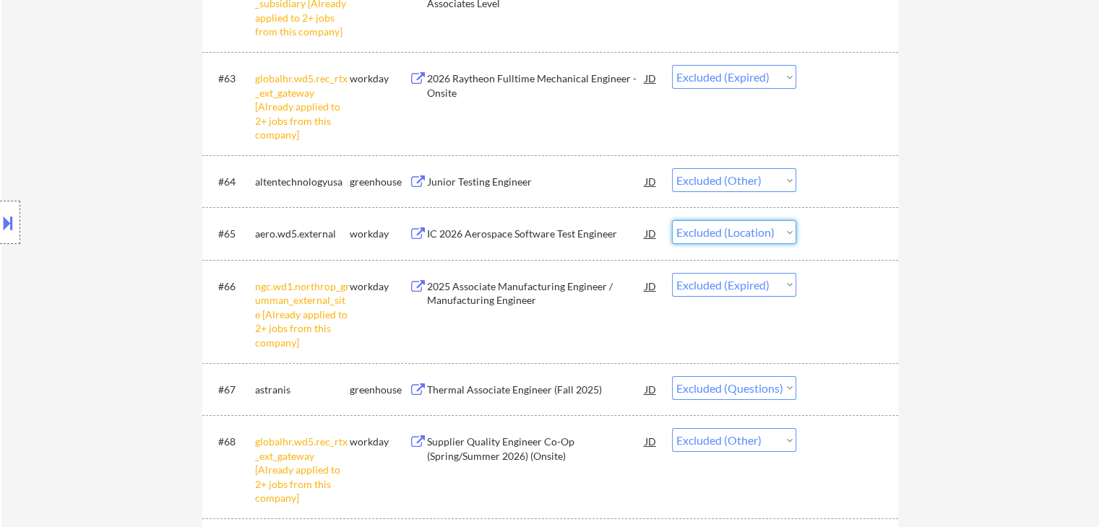
click at [771, 235] on select "Choose an option... Pending Applied Excluded (Questions) Excluded (Expired) Exc…" at bounding box center [734, 232] width 124 height 24
select select ""excluded""
click at [672, 220] on select "Choose an option... Pending Applied Excluded (Questions) Excluded (Expired) Exc…" at bounding box center [734, 232] width 124 height 24
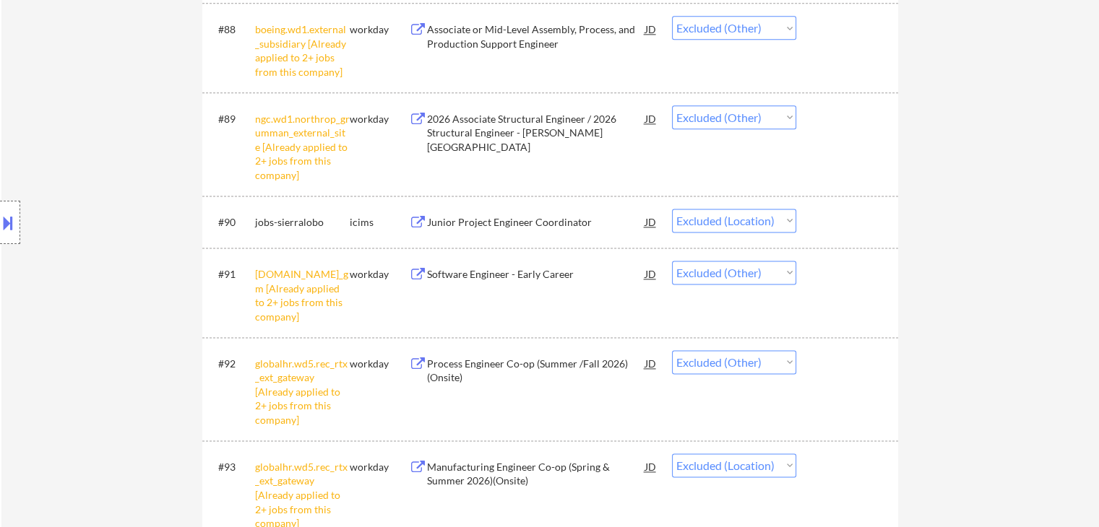
scroll to position [7439, 0]
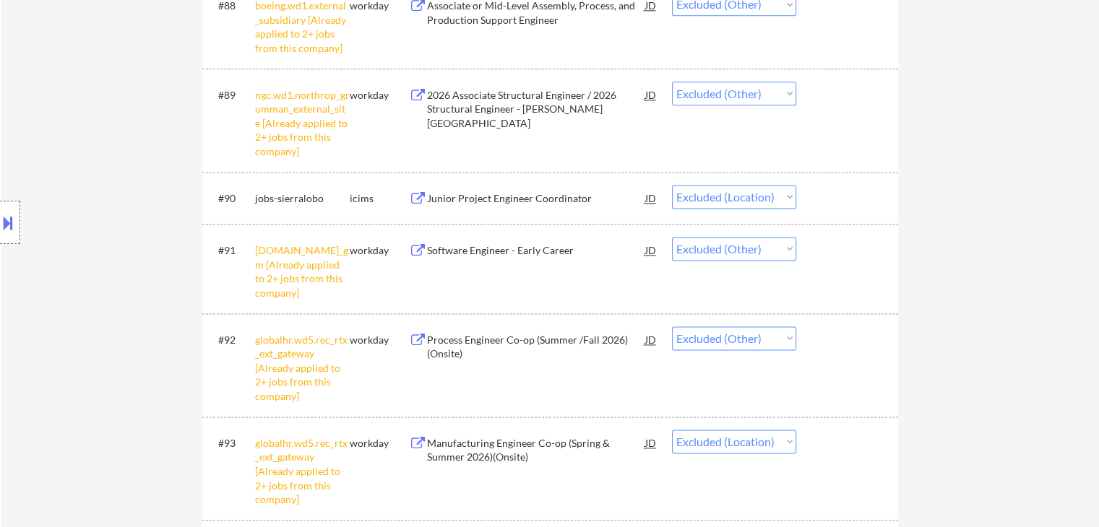
click at [739, 204] on select "Choose an option... Pending Applied Excluded (Questions) Excluded (Expired) Exc…" at bounding box center [734, 197] width 124 height 24
select select ""excluded__bad_match_""
click at [672, 185] on select "Choose an option... Pending Applied Excluded (Questions) Excluded (Expired) Exc…" at bounding box center [734, 197] width 124 height 24
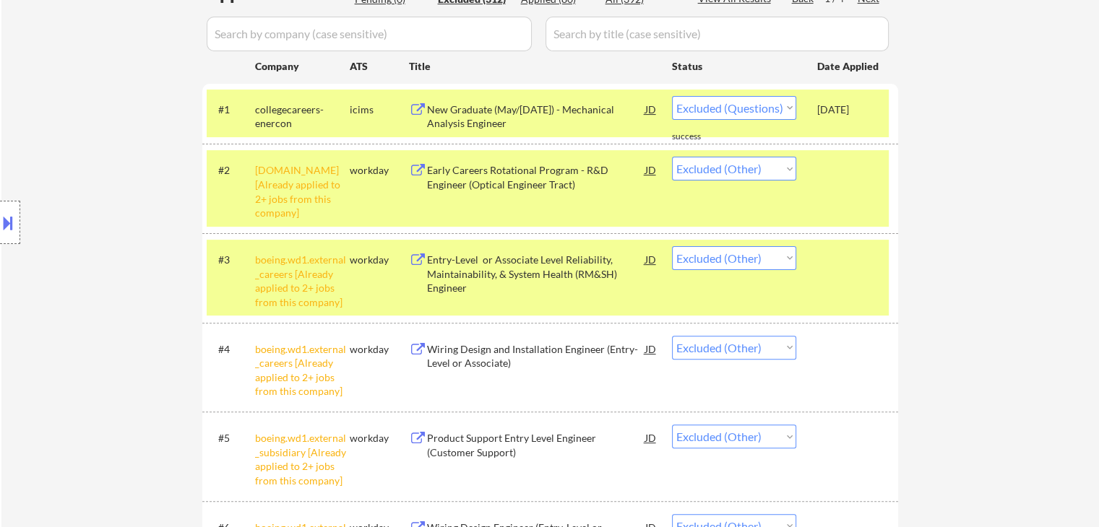
scroll to position [0, 0]
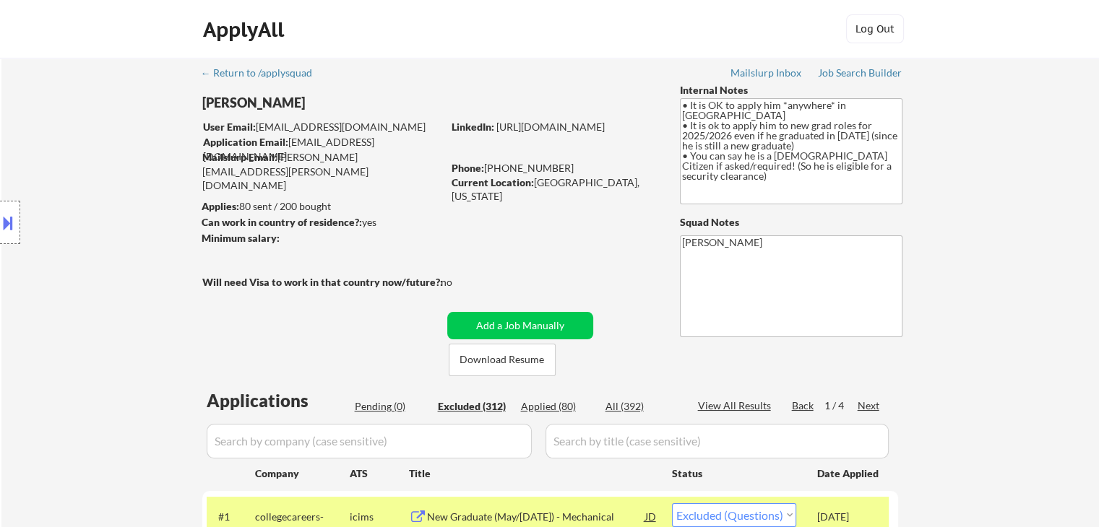
click at [868, 407] on div "Next" at bounding box center [868, 406] width 23 height 14
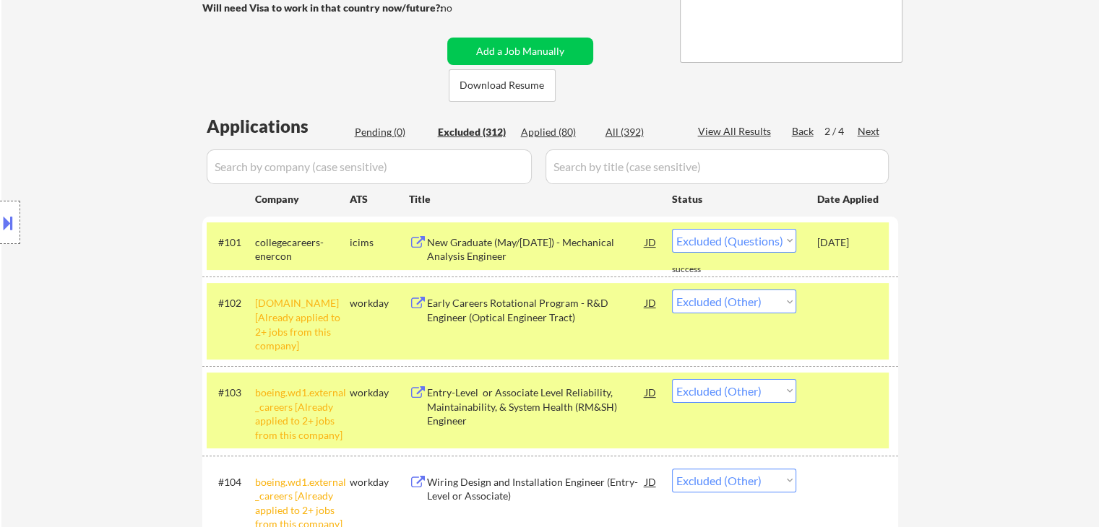
scroll to position [289, 0]
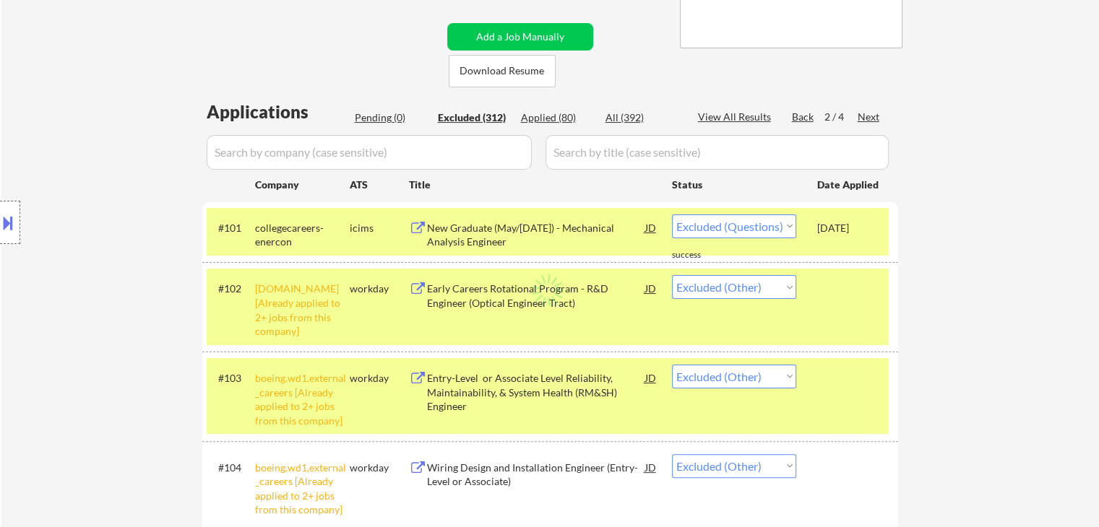
select select ""excluded__expired_""
select select ""excluded__location_""
select select ""excluded__expired_""
select select ""excluded""
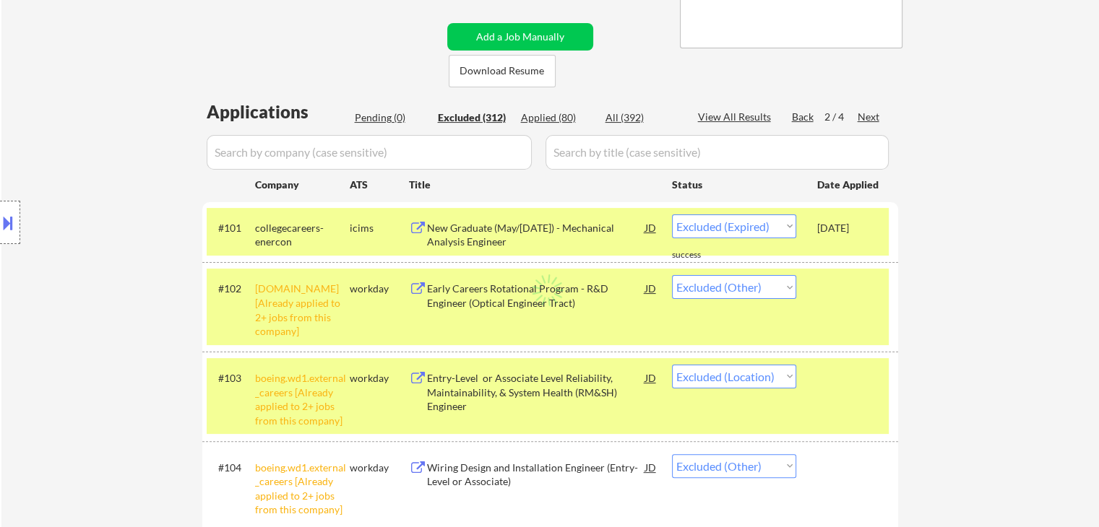
select select ""excluded__other_""
select select ""excluded""
select select ""excluded__expired_""
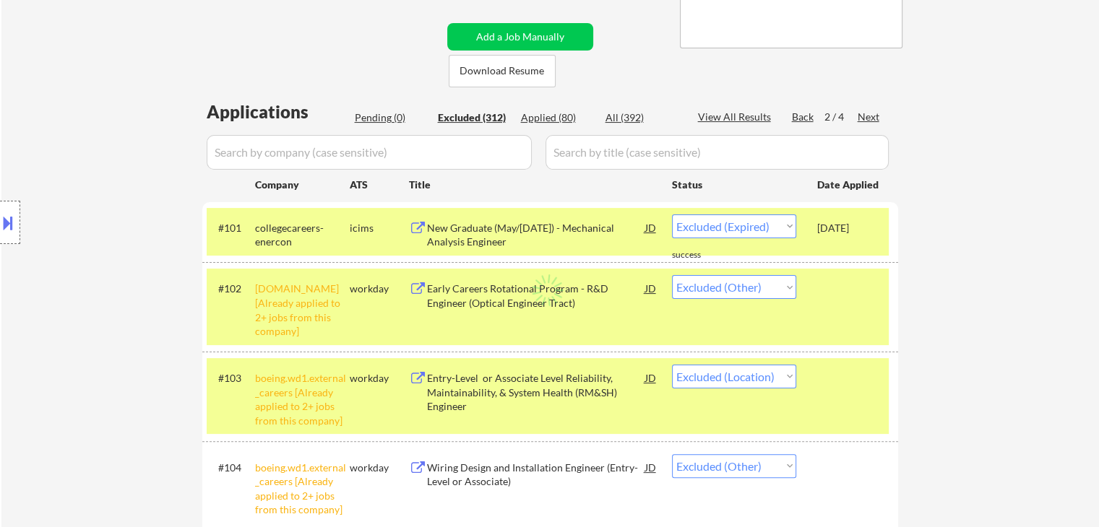
select select ""excluded__other_""
select select ""excluded""
select select ""excluded__other_""
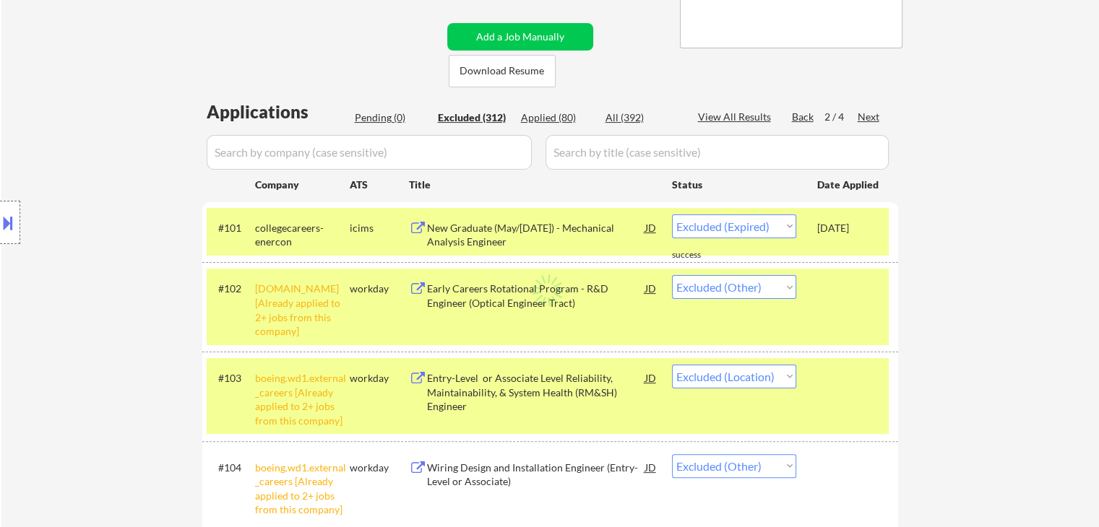
select select ""excluded__other_""
select select ""excluded""
select select ""excluded__expired_""
select select ""excluded""
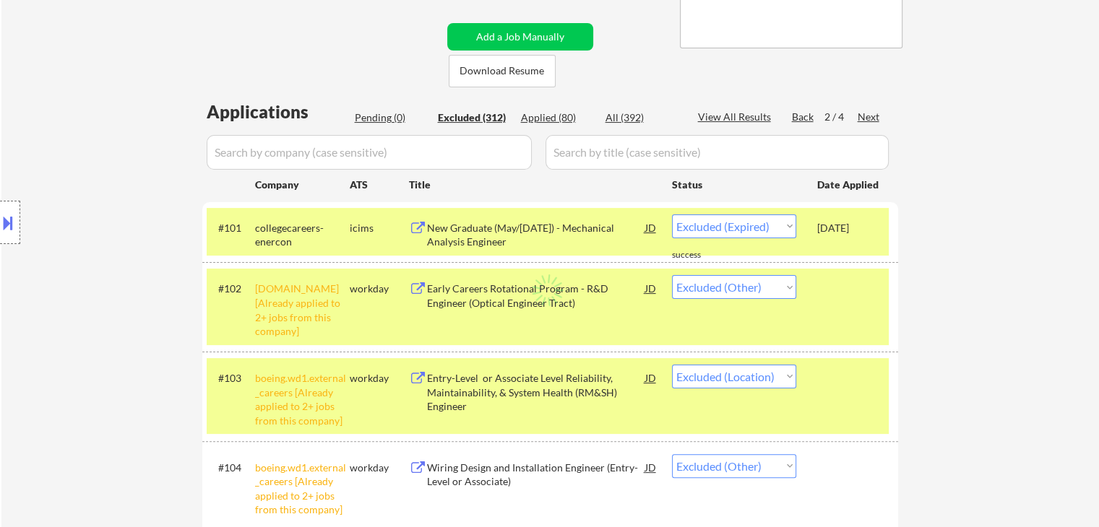
select select ""excluded__other_""
select select ""excluded__salary_""
select select ""excluded__location_""
select select ""excluded__other_""
select select ""excluded""
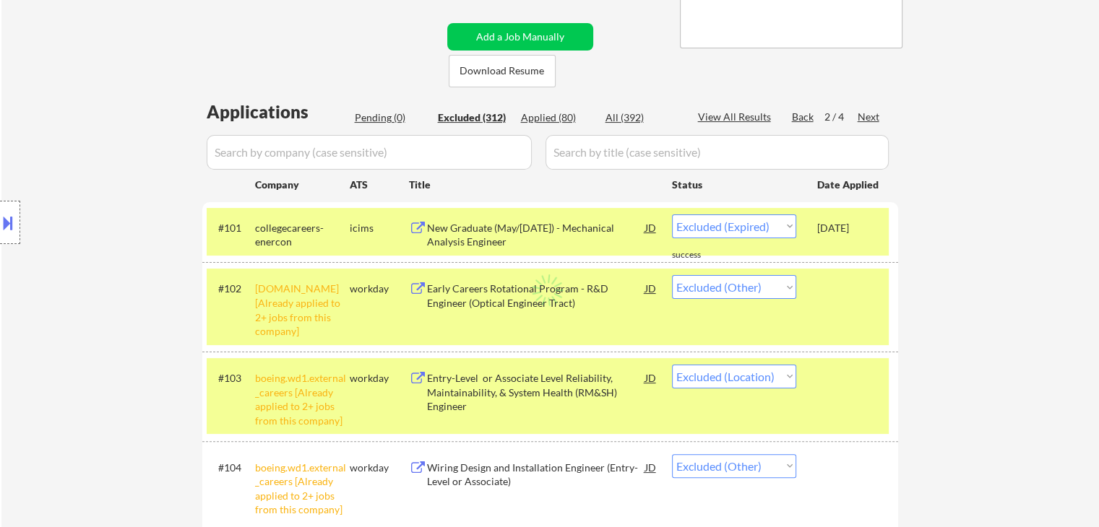
select select ""excluded""
select select ""excluded__other_""
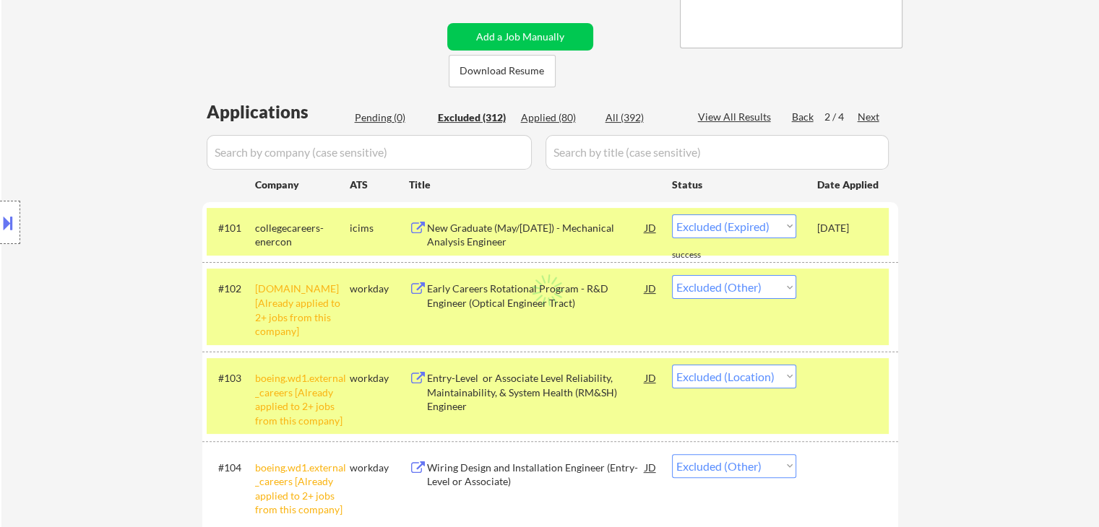
select select ""excluded__other_""
select select ""excluded""
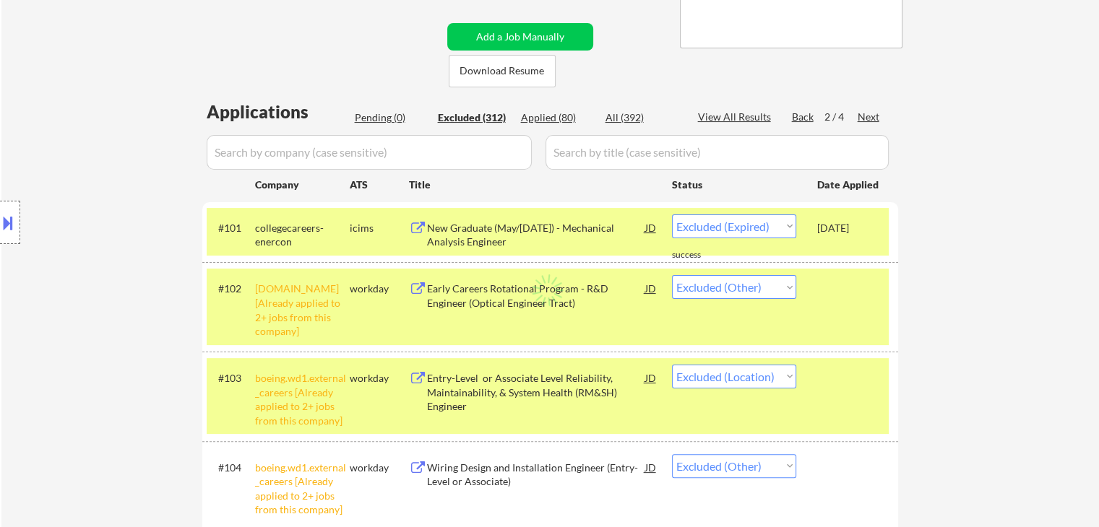
select select ""excluded""
select select ""excluded__other_""
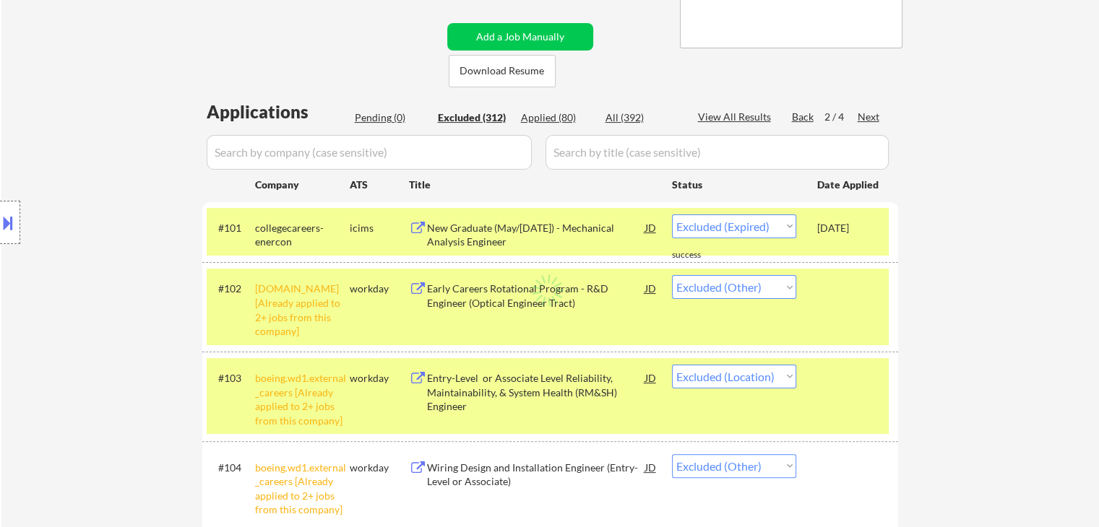
select select ""excluded""
select select ""excluded__other_""
select select ""excluded__location_""
select select ""excluded""
select select ""excluded__expired_""
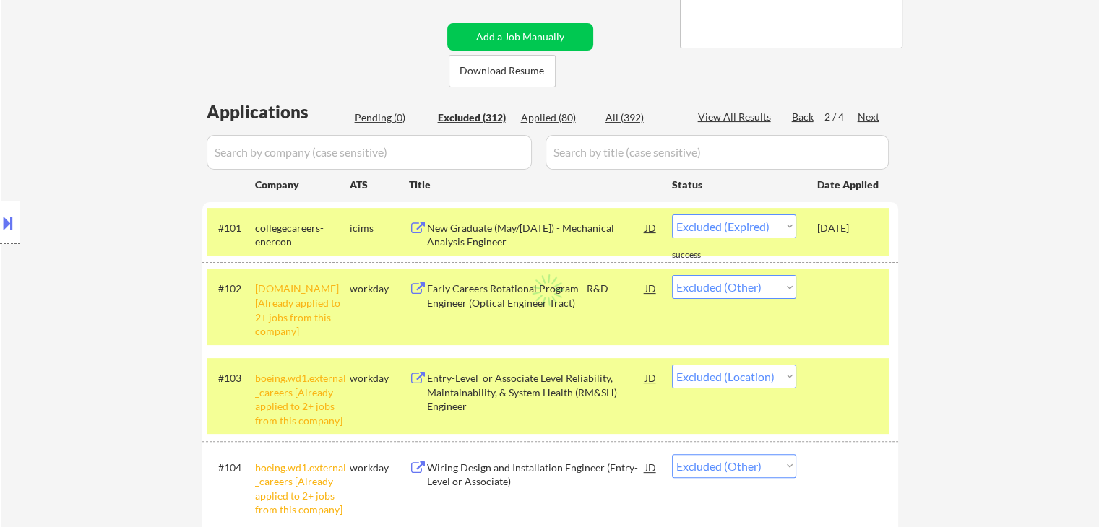
select select ""excluded""
select select ""excluded__other_""
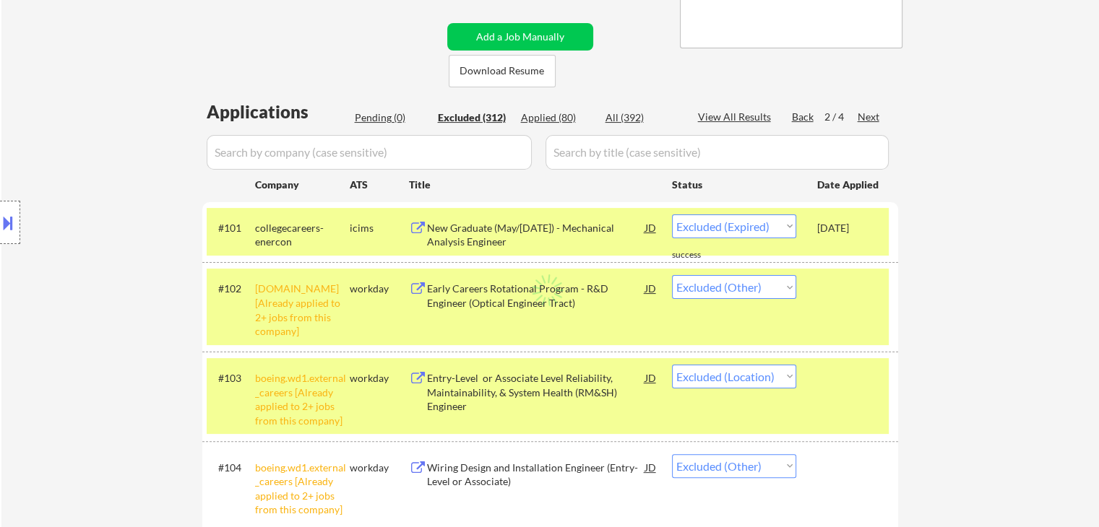
select select ""excluded__other_""
select select ""excluded__bad_match_""
select select ""excluded__location_""
select select ""excluded__other_""
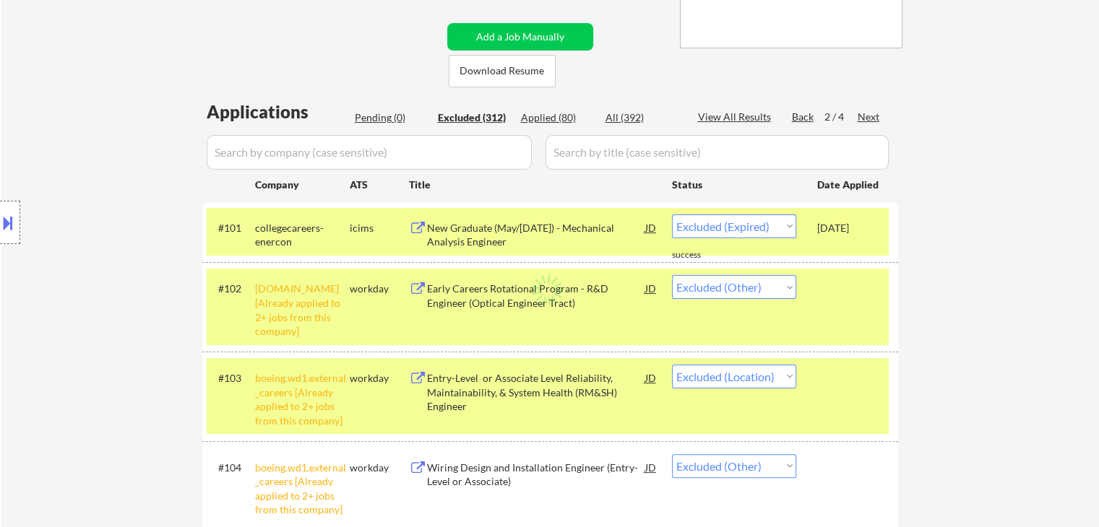
select select ""excluded__expired_""
select select ""excluded__other_""
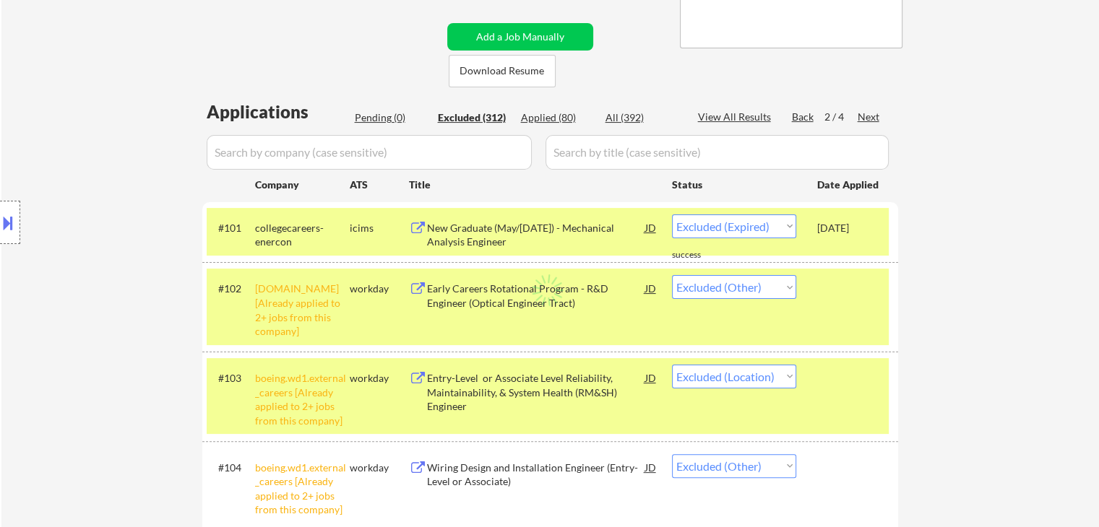
select select ""excluded__other_""
select select ""excluded__expired_""
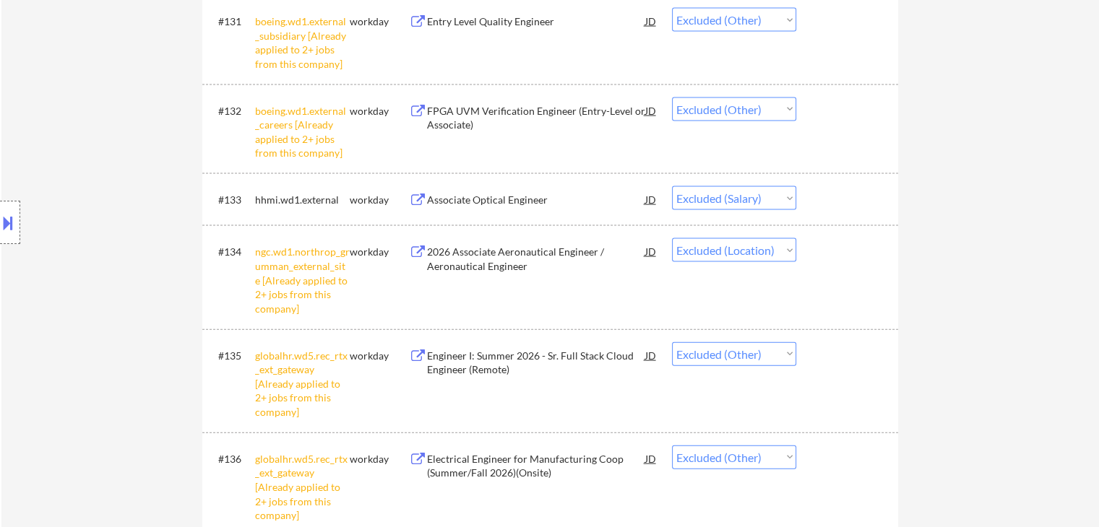
scroll to position [3178, 0]
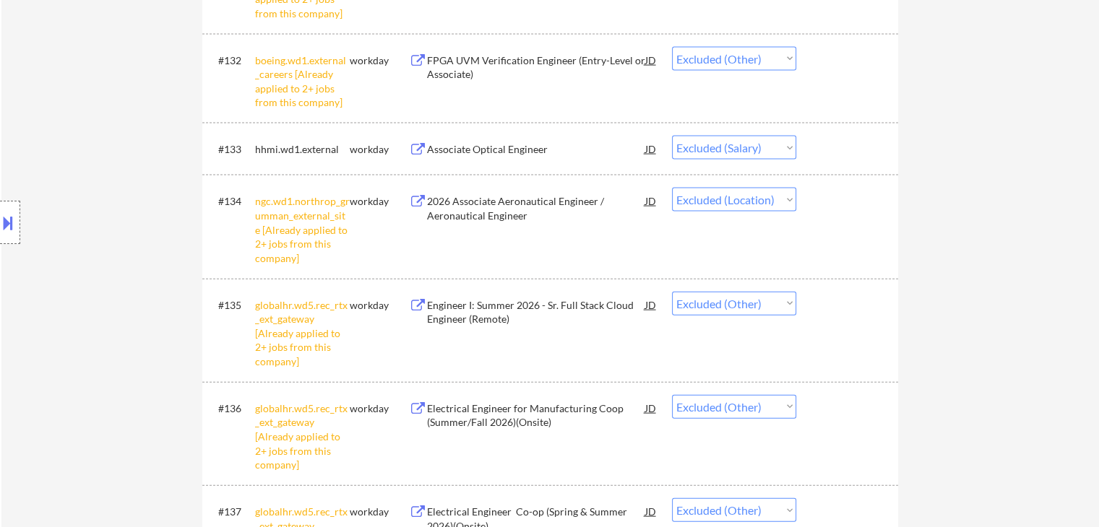
click at [730, 157] on select "Choose an option... Pending Applied Excluded (Questions) Excluded (Expired) Exc…" at bounding box center [734, 148] width 124 height 24
select select ""excluded""
click at [672, 136] on select "Choose an option... Pending Applied Excluded (Questions) Excluded (Expired) Exc…" at bounding box center [734, 148] width 124 height 24
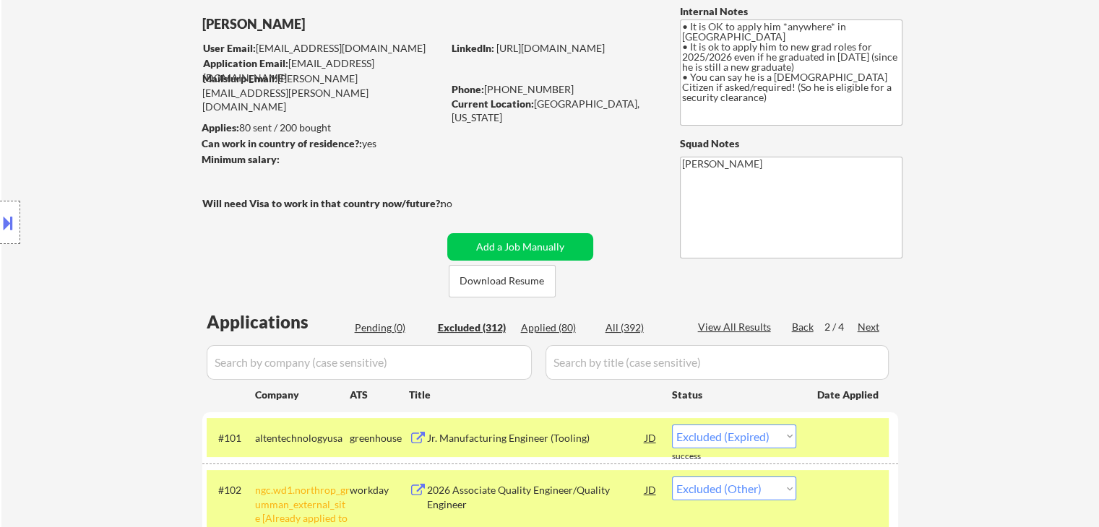
scroll to position [144, 0]
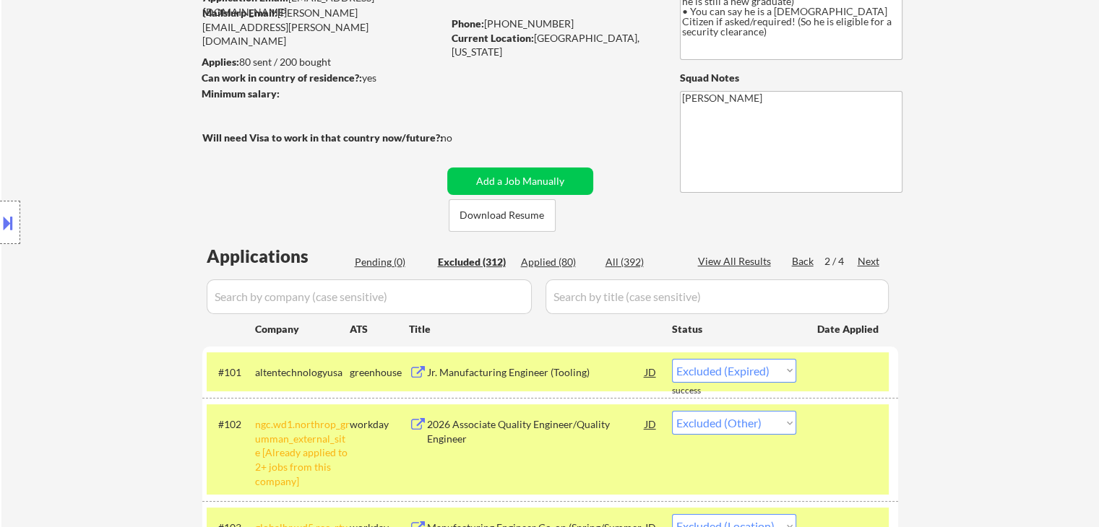
click at [875, 262] on div "Next" at bounding box center [868, 261] width 23 height 14
select select ""excluded""
select select ""excluded__other_""
select select ""excluded__location_""
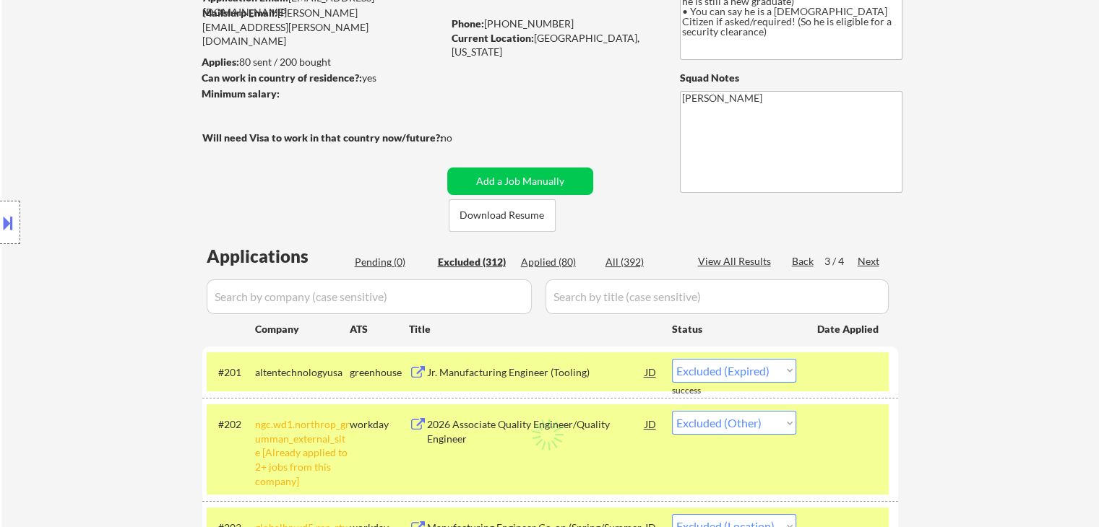
select select ""excluded__expired_""
select select ""excluded""
select select ""excluded__expired_""
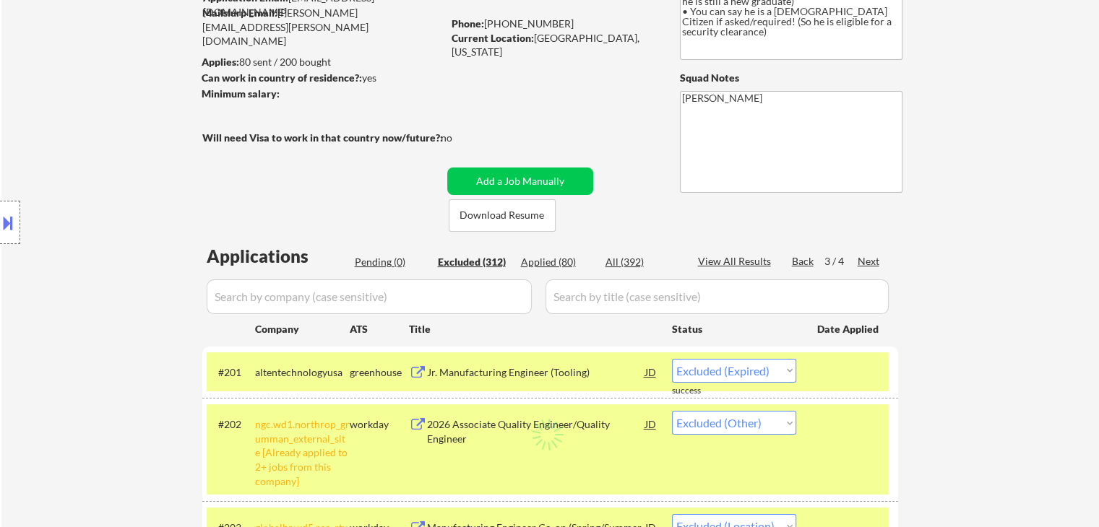
select select ""excluded__location_""
select select ""excluded__other_""
select select ""excluded""
select select ""excluded__expired_""
select select ""excluded""
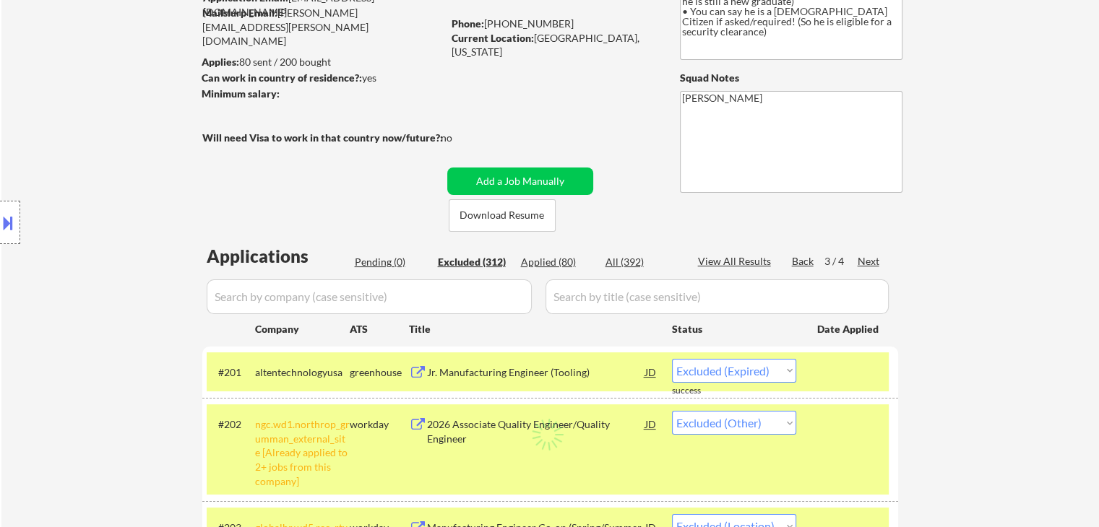
select select ""excluded""
select select ""excluded__location_""
select select ""excluded__other_""
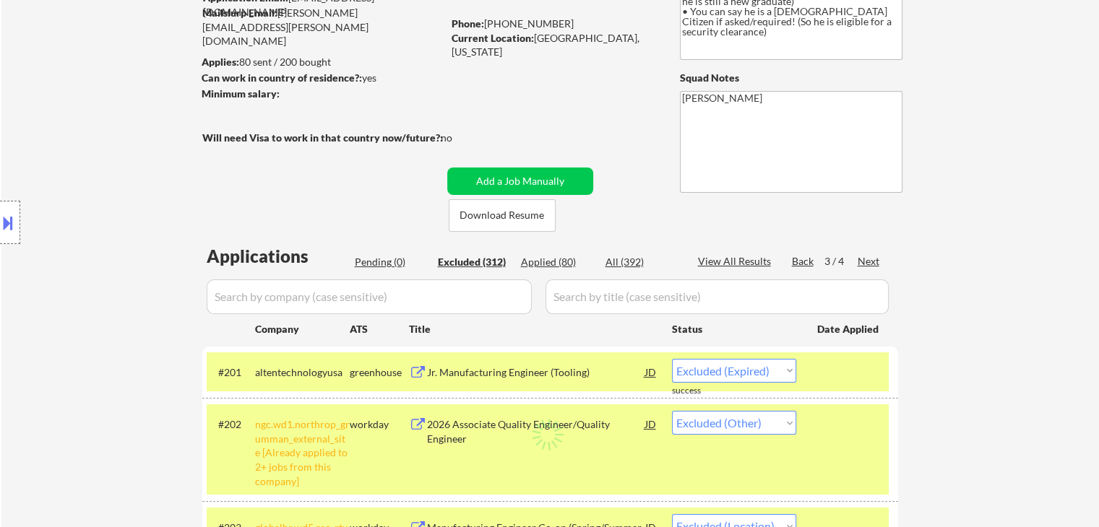
select select ""excluded__expired_""
select select ""excluded__other_""
select select ""excluded__expired_""
select select ""excluded""
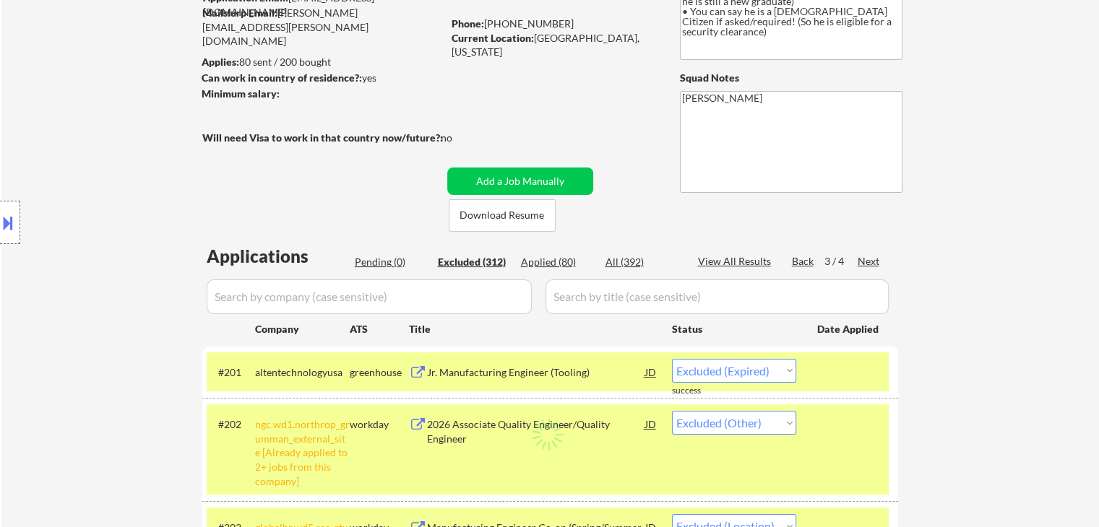
select select ""excluded__other_""
select select ""excluded__expired_""
select select ""excluded""
select select ""excluded__expired_""
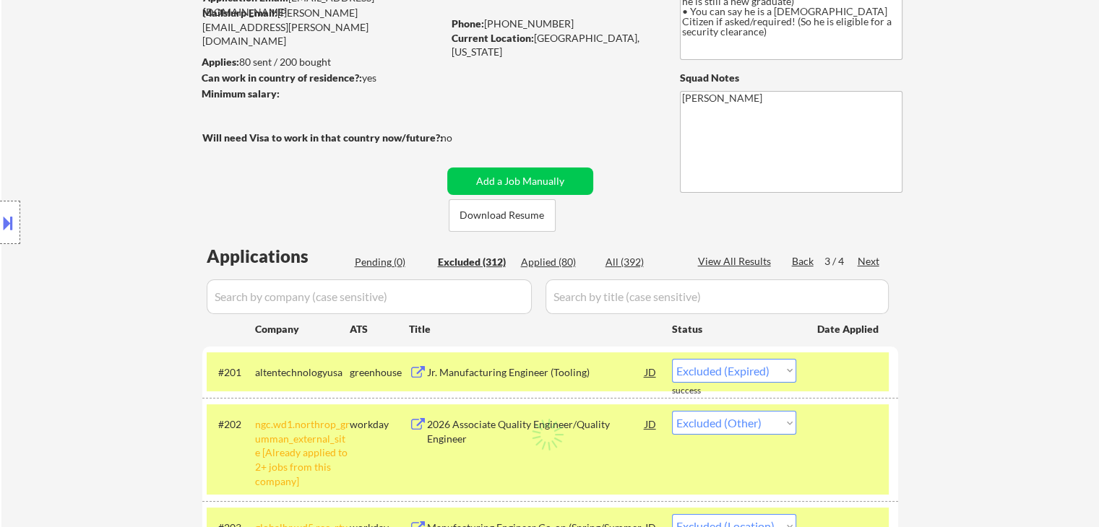
select select ""excluded""
select select ""excluded__expired_""
select select ""excluded__other_""
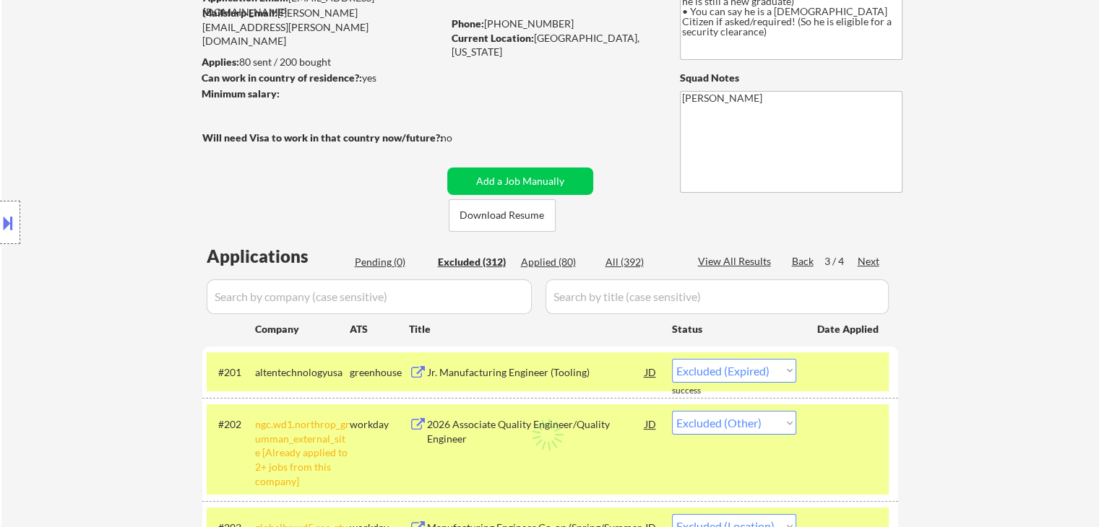
select select ""excluded__expired_""
select select ""excluded__other_""
select select ""excluded""
select select ""excluded__expired_""
select select ""excluded__other_""
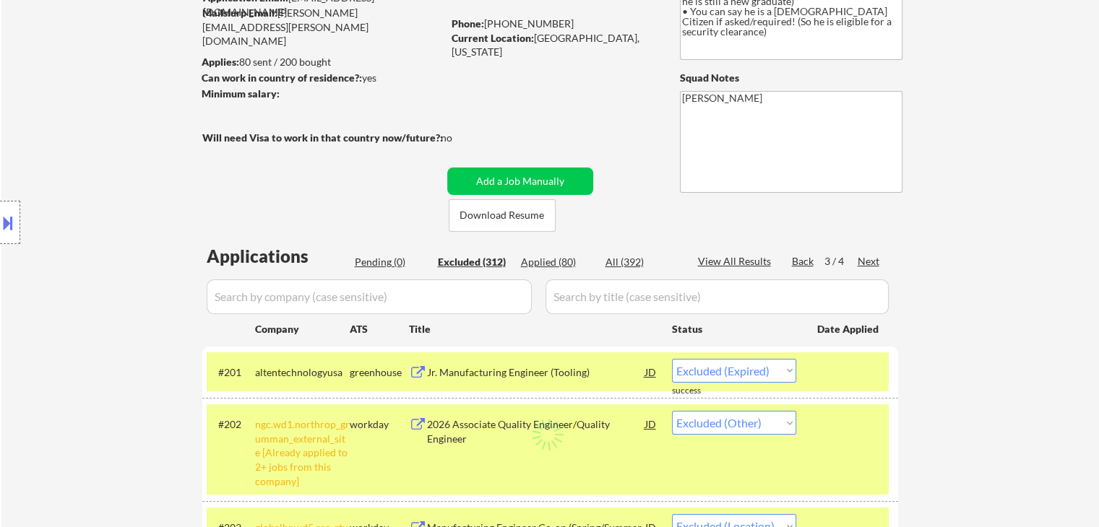
select select ""excluded__other_""
select select ""excluded__expired_""
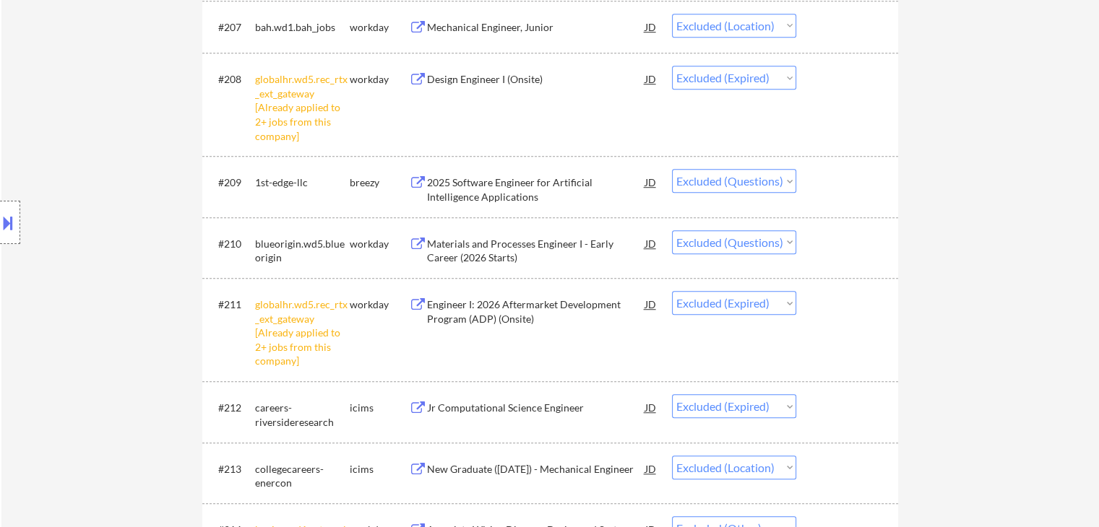
scroll to position [867, 0]
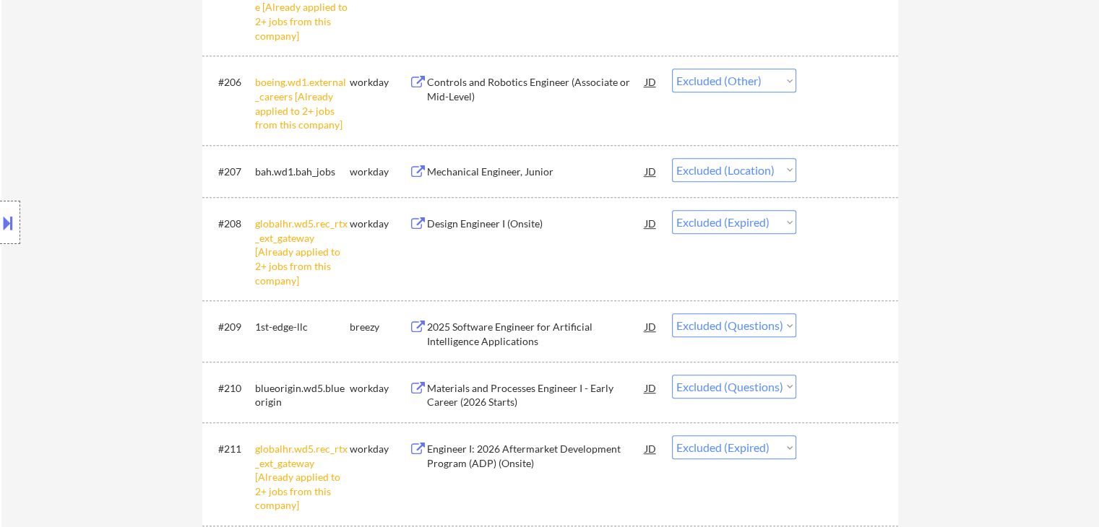
click at [744, 173] on select "Choose an option... Pending Applied Excluded (Questions) Excluded (Expired) Exc…" at bounding box center [734, 170] width 124 height 24
click at [672, 158] on select "Choose an option... Pending Applied Excluded (Questions) Excluded (Expired) Exc…" at bounding box center [734, 170] width 124 height 24
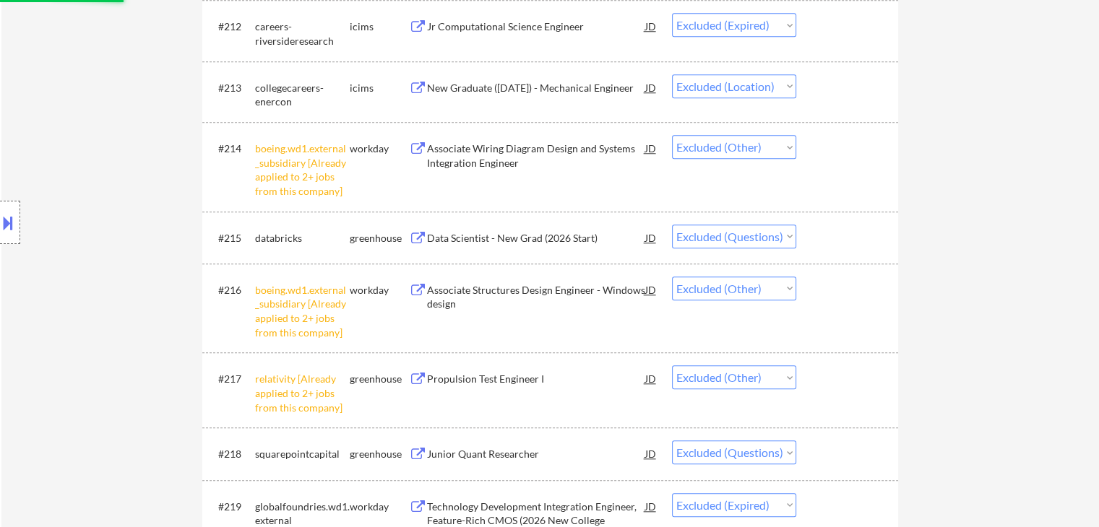
scroll to position [1372, 0]
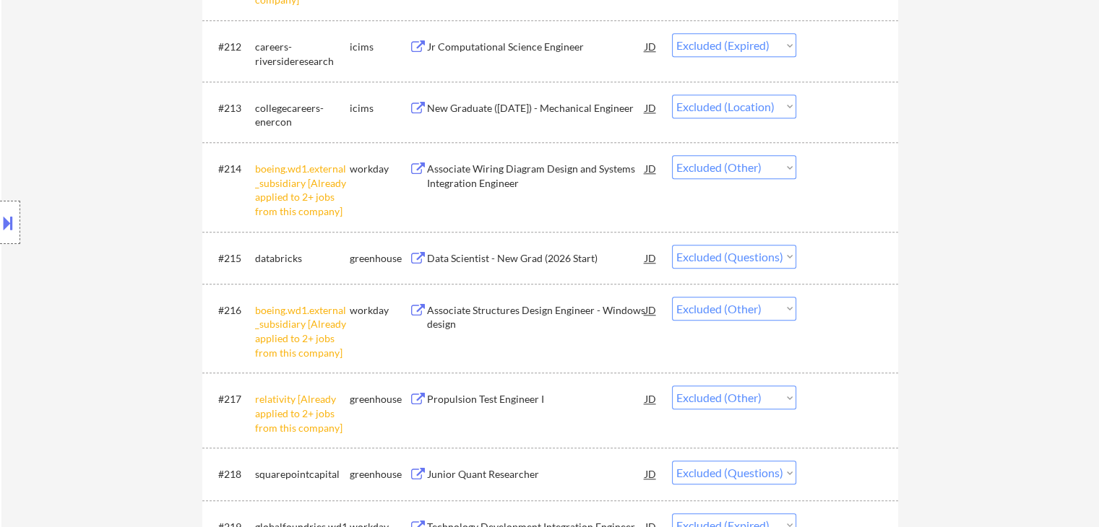
click at [707, 108] on select "Choose an option... Pending Applied Excluded (Questions) Excluded (Expired) Exc…" at bounding box center [734, 107] width 124 height 24
click at [672, 95] on select "Choose an option... Pending Applied Excluded (Questions) Excluded (Expired) Exc…" at bounding box center [734, 107] width 124 height 24
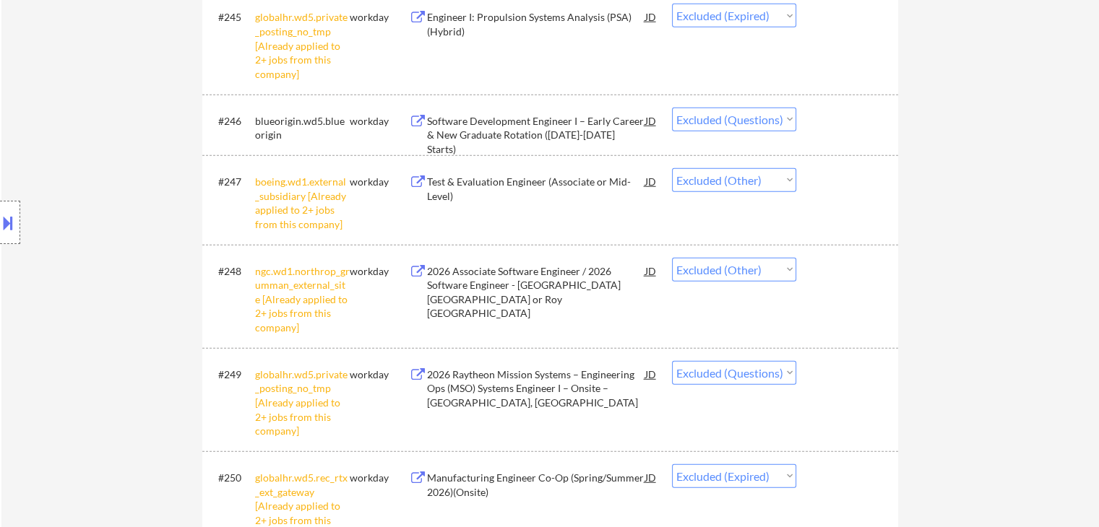
click at [953, 246] on div "← Return to /applysquad Mailslurp Inbox Job Search Builder [PERSON_NAME] User E…" at bounding box center [549, 490] width 1097 height 8664
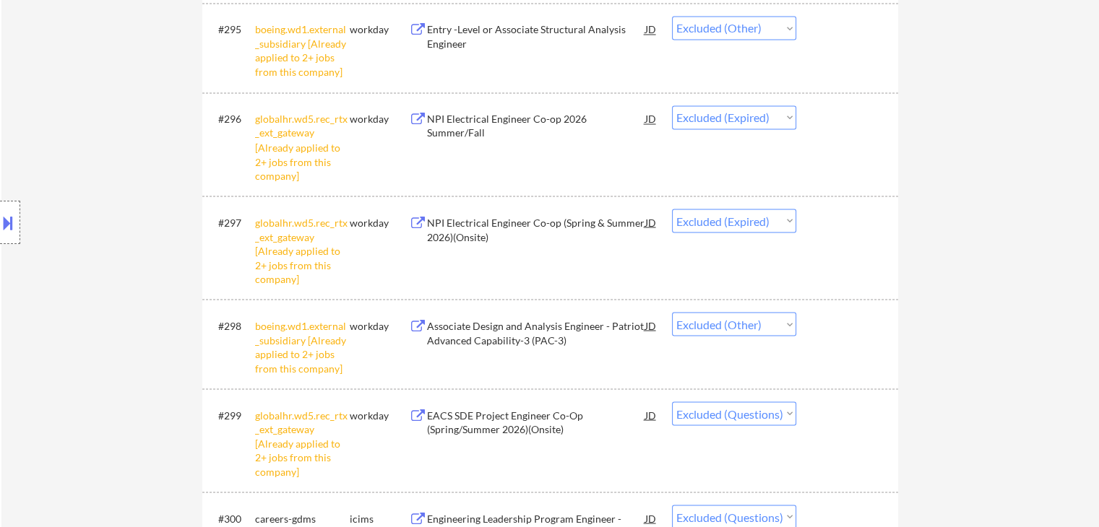
scroll to position [0, 0]
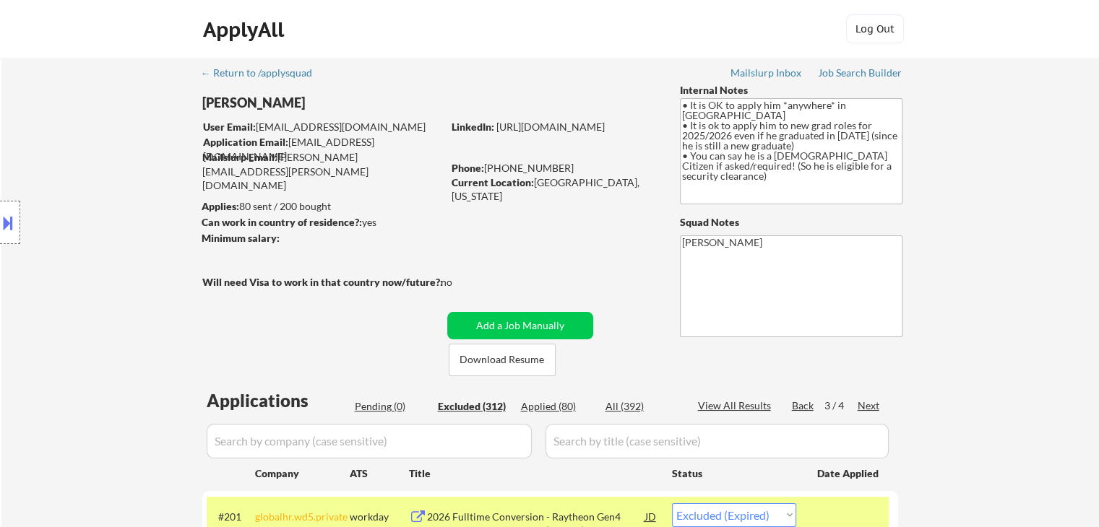
click at [865, 402] on div "Next" at bounding box center [868, 406] width 23 height 14
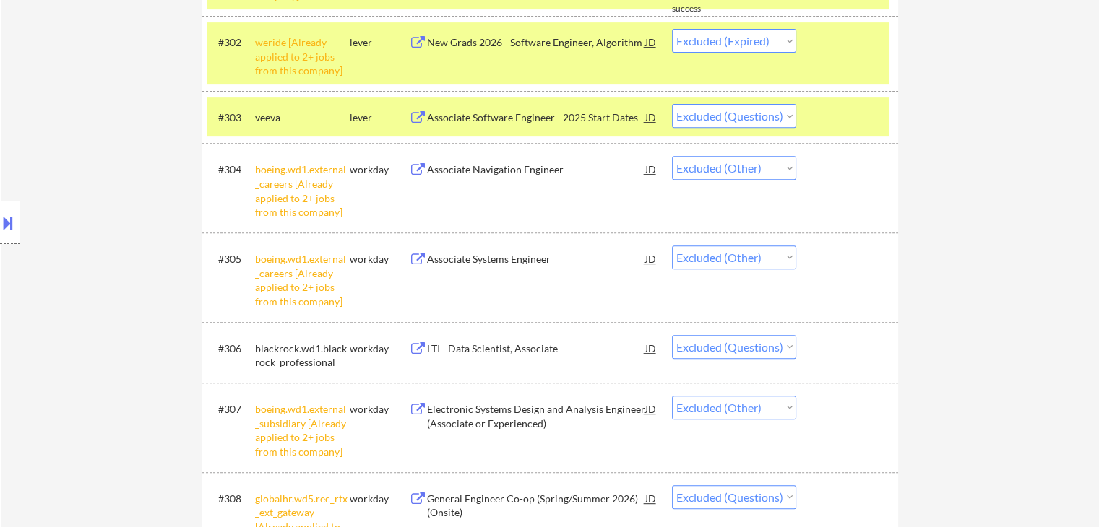
click at [940, 267] on div "← Return to /applysquad Mailslurp Inbox Job Search Builder [PERSON_NAME] User E…" at bounding box center [549, 212] width 1097 height 1465
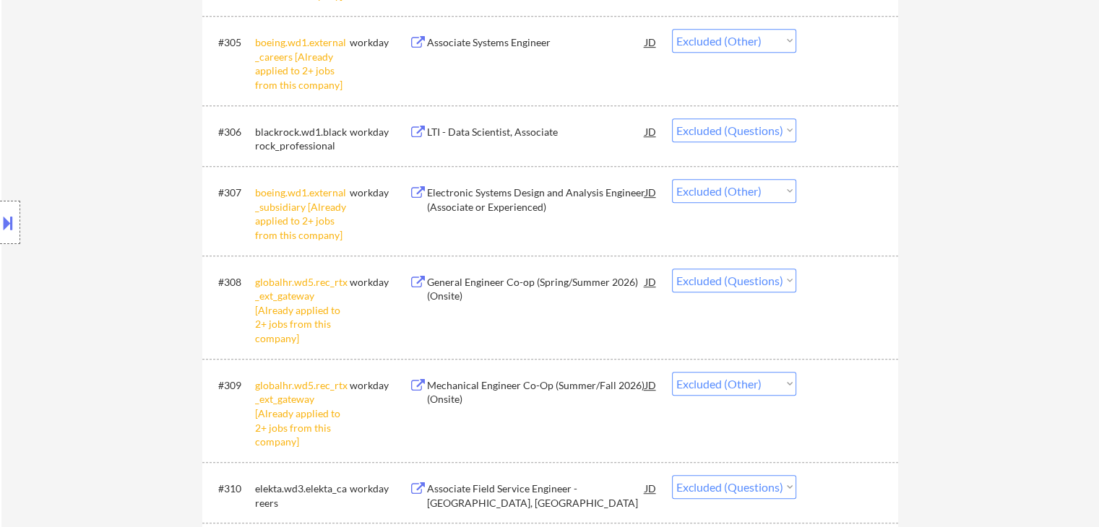
drag, startPoint x: 1016, startPoint y: 244, endPoint x: 1016, endPoint y: 258, distance: 13.7
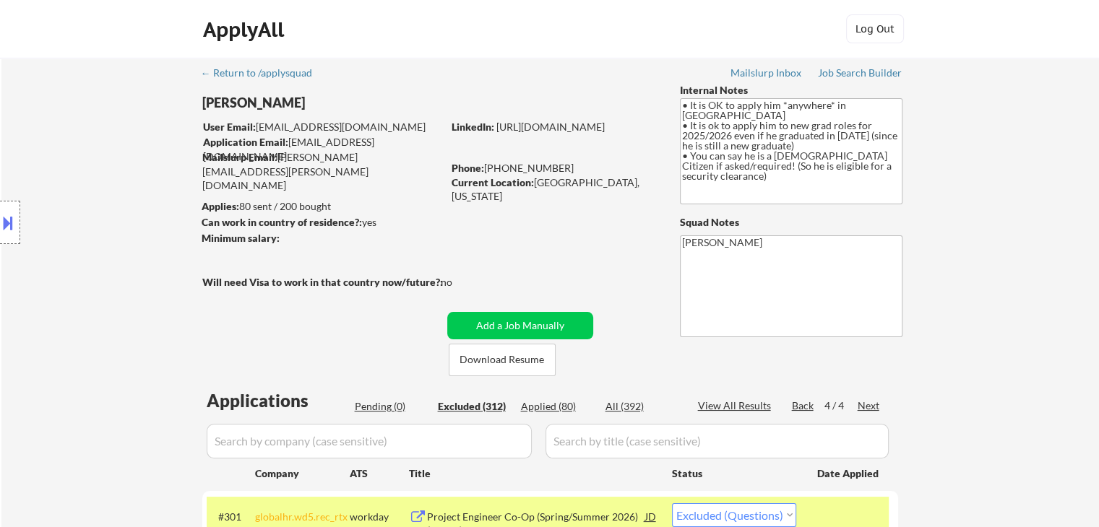
click at [85, 158] on div "Location Inclusions: country:[GEOGRAPHIC_DATA]" at bounding box center [129, 223] width 259 height 268
